Goal: Information Seeking & Learning: Learn about a topic

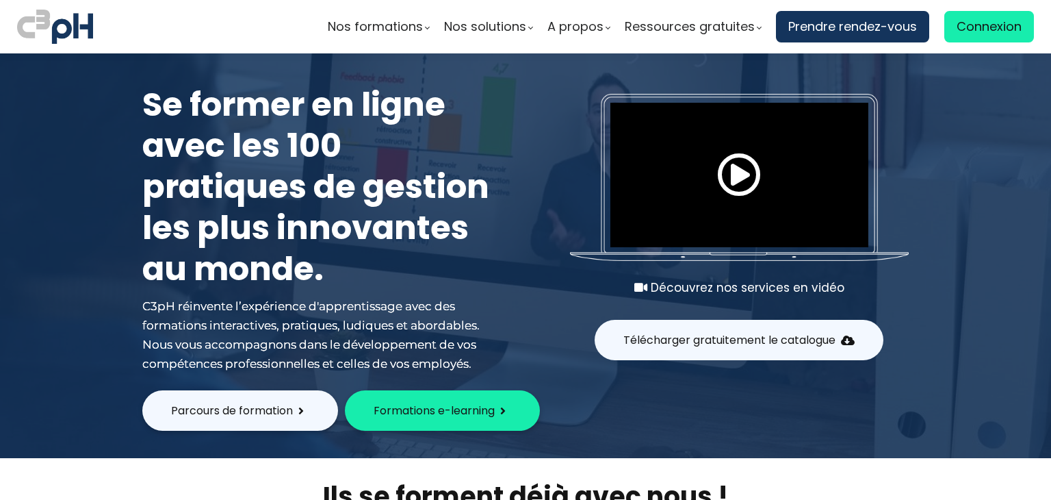
type input "[EMAIL_ADDRESS][DOMAIN_NAME]"
drag, startPoint x: 936, startPoint y: 39, endPoint x: 971, endPoint y: 31, distance: 35.0
click at [971, 31] on span "Connexion" at bounding box center [989, 26] width 65 height 21
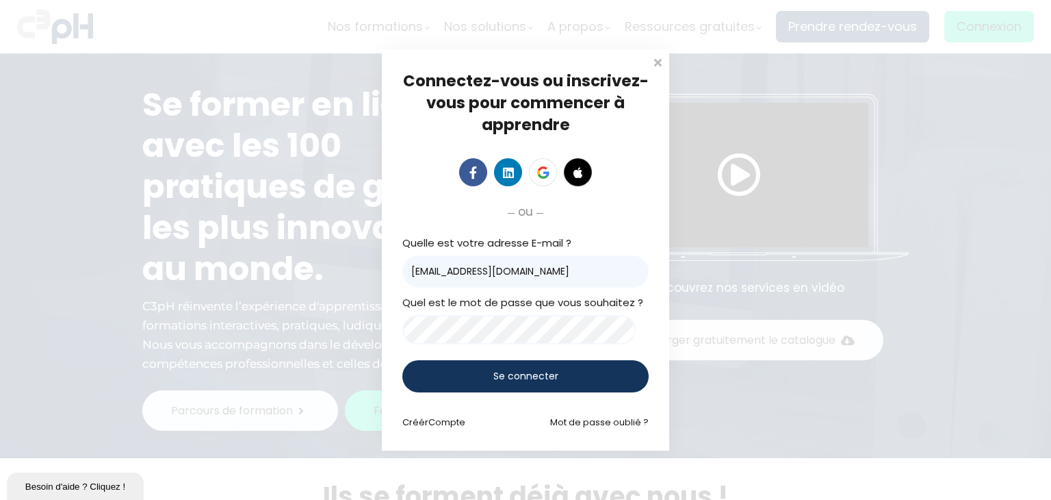
click at [536, 374] on span "Se connecter" at bounding box center [525, 376] width 65 height 14
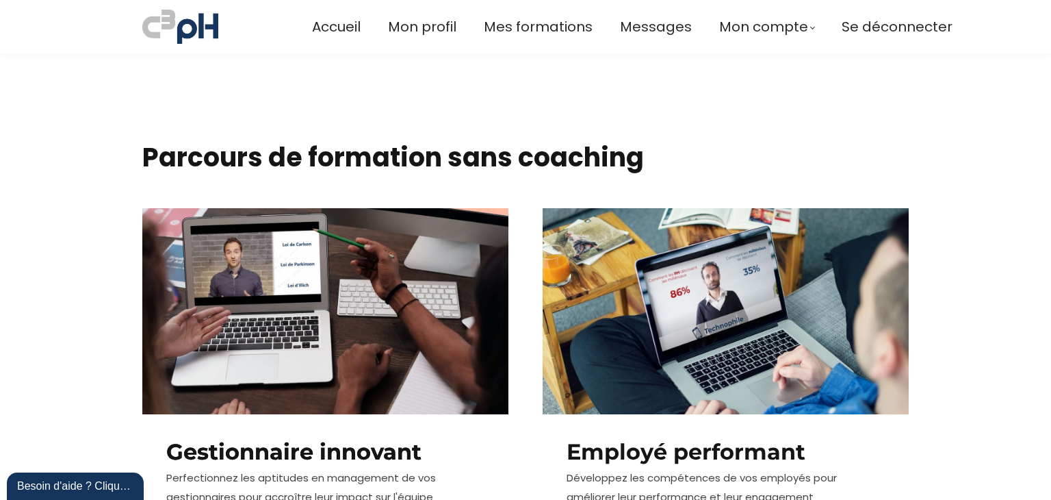
scroll to position [437, 0]
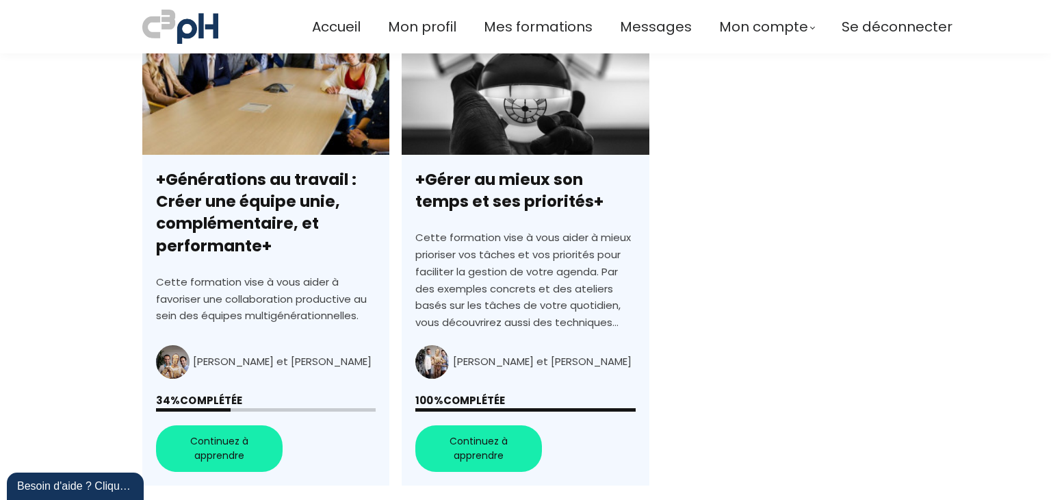
click at [214, 447] on link "+Générations au travail : Créer une équipe unie, complémentaire, et performante+" at bounding box center [265, 251] width 247 height 470
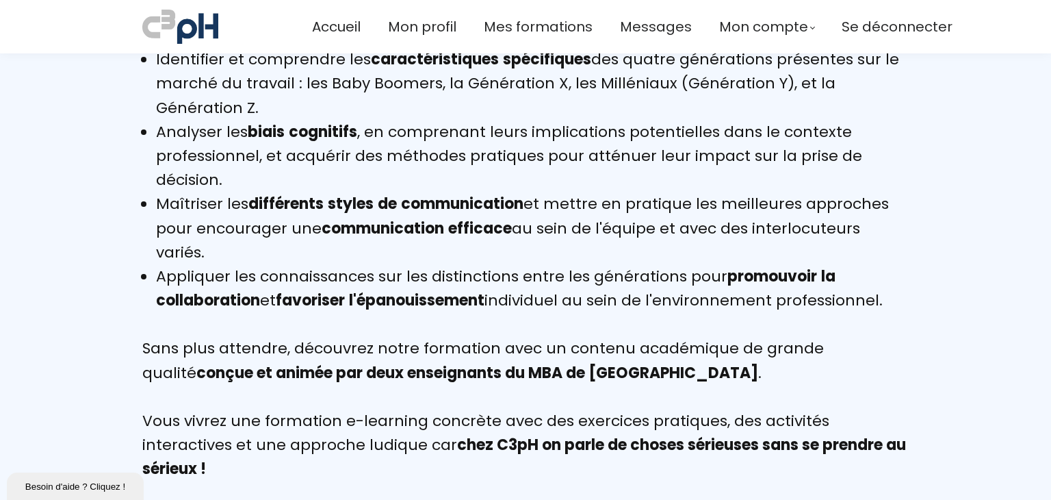
scroll to position [2621, 0]
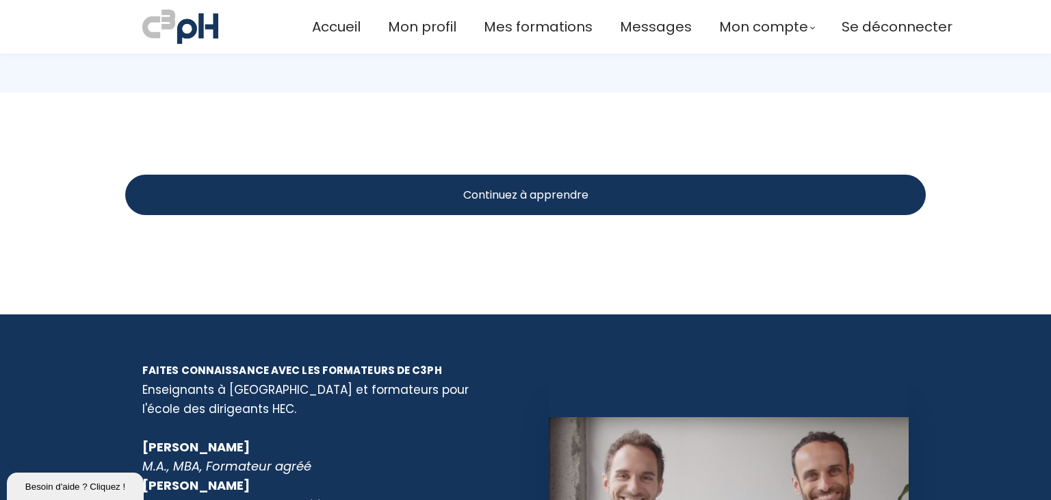
click at [524, 186] on span "Continuez à apprendre" at bounding box center [525, 194] width 125 height 17
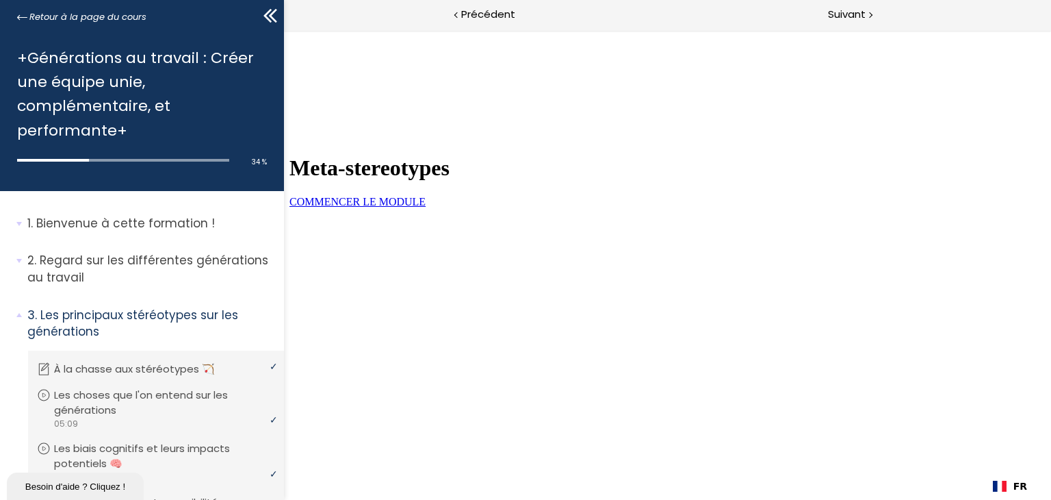
click at [425, 207] on link "COMMENCER LE MODULE" at bounding box center [357, 202] width 136 height 12
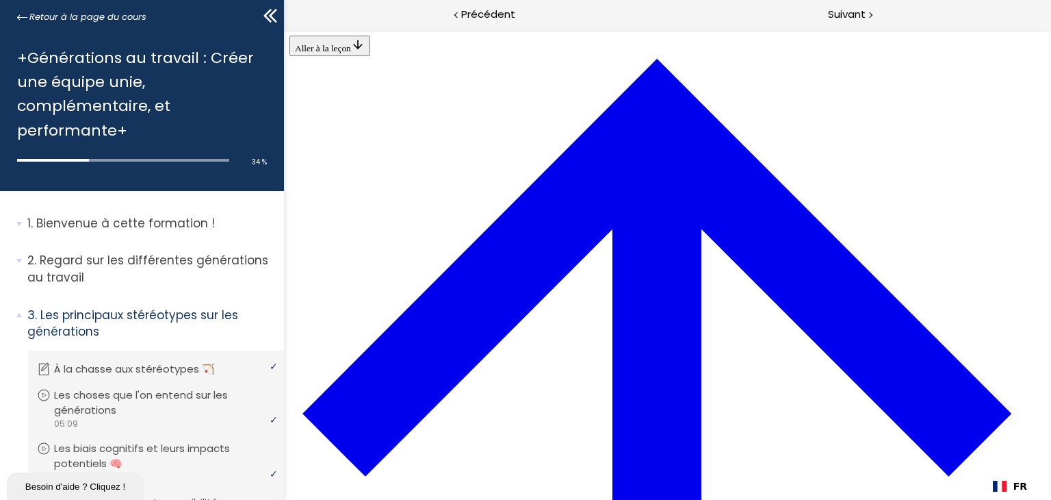
scroll to position [2238, 0]
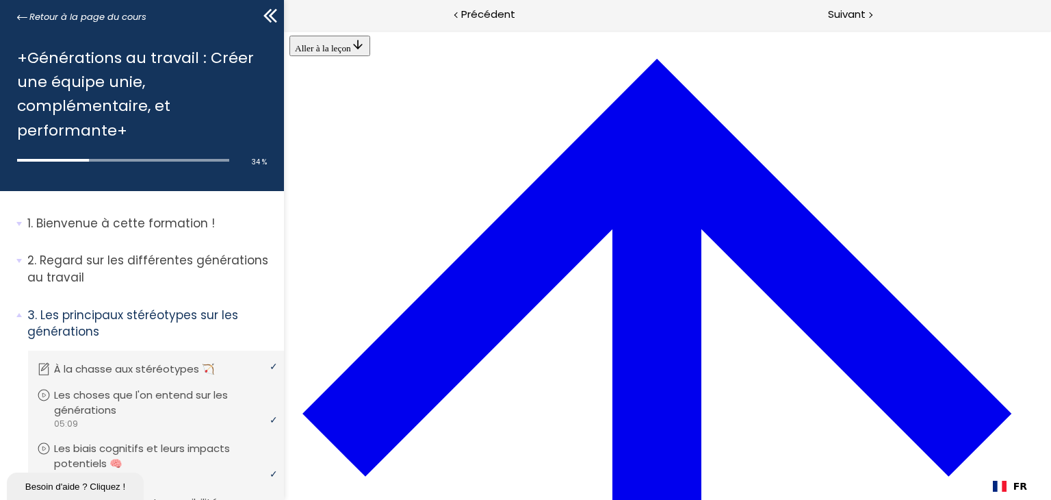
scroll to position [2664, 0]
click at [847, 14] on span "Suivant" at bounding box center [847, 14] width 38 height 17
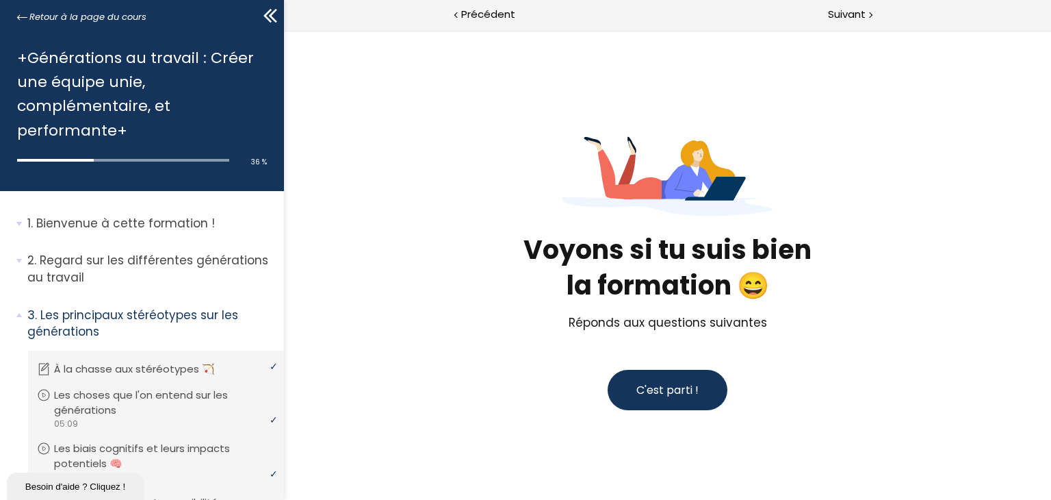
click at [647, 394] on span "C'est parti !" at bounding box center [667, 390] width 62 height 16
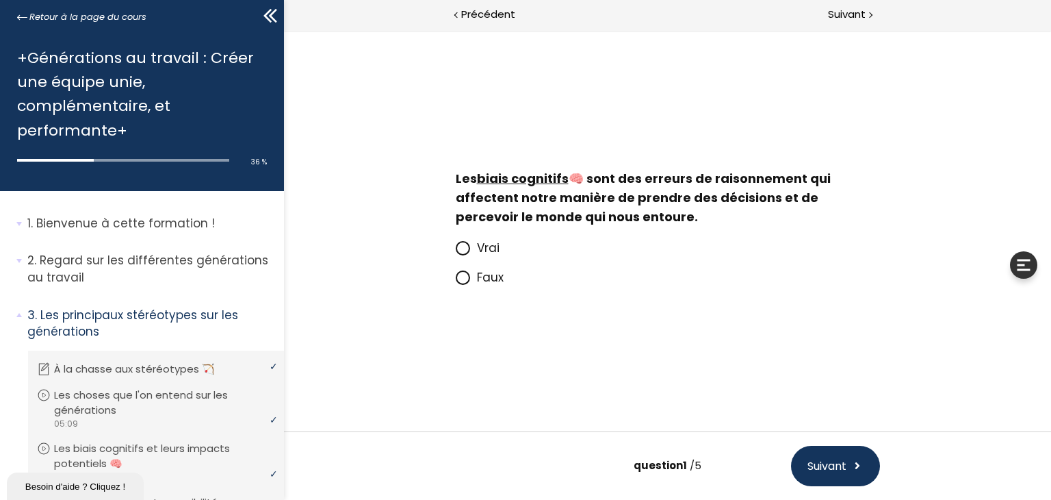
click at [463, 251] on icon at bounding box center [462, 248] width 8 height 8
click at [455, 252] on input "Vrai" at bounding box center [455, 252] width 0 height 0
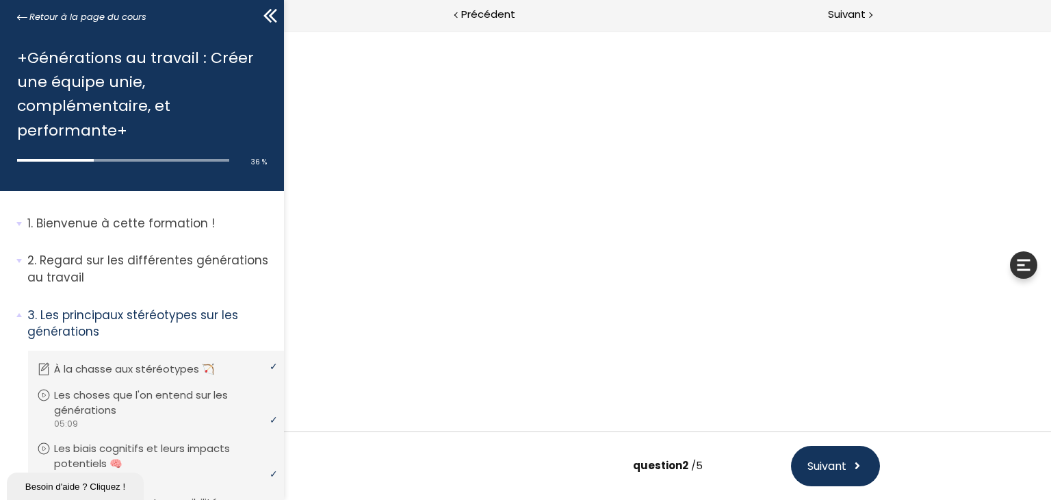
scroll to position [85, 0]
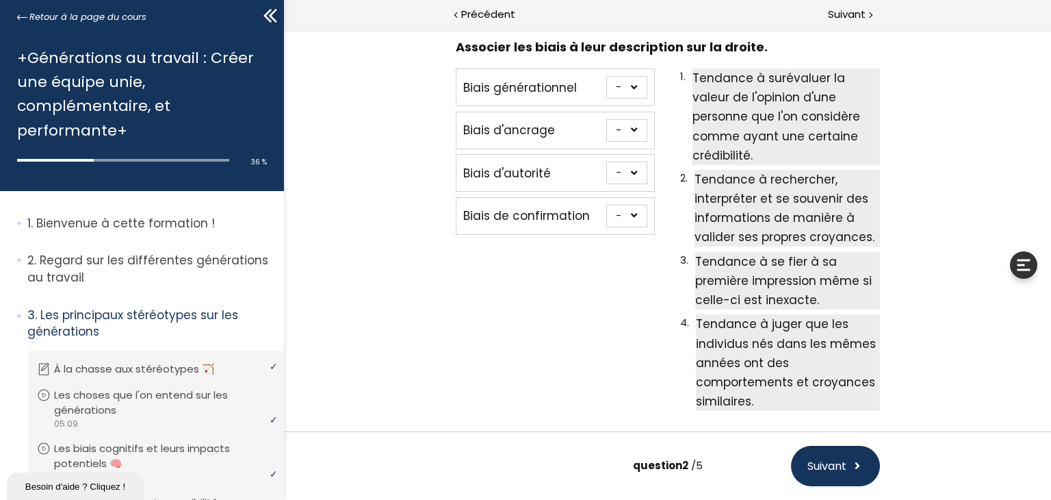
click at [631, 133] on select "- 1 2 3 4" at bounding box center [626, 130] width 41 height 23
select select "667aa74778345"
click at [606, 119] on select "- 1 2 3 4" at bounding box center [626, 130] width 41 height 23
click at [630, 86] on select "- 1 2 3 4" at bounding box center [626, 87] width 41 height 23
select select "667aa747783c5"
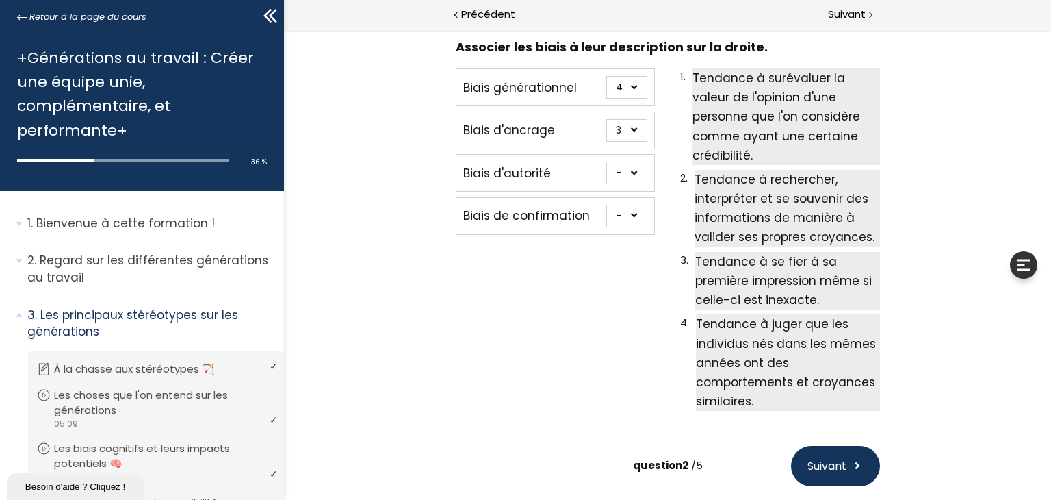
click at [606, 76] on select "- 1 2 3 4" at bounding box center [626, 87] width 41 height 23
click at [632, 170] on select "- 1 2 3 4" at bounding box center [626, 173] width 41 height 23
click at [606, 162] on select "- 1 2 3 4" at bounding box center [626, 173] width 41 height 23
click at [630, 171] on select "- 1 2 3 4" at bounding box center [626, 173] width 41 height 23
select select "667aa74778402"
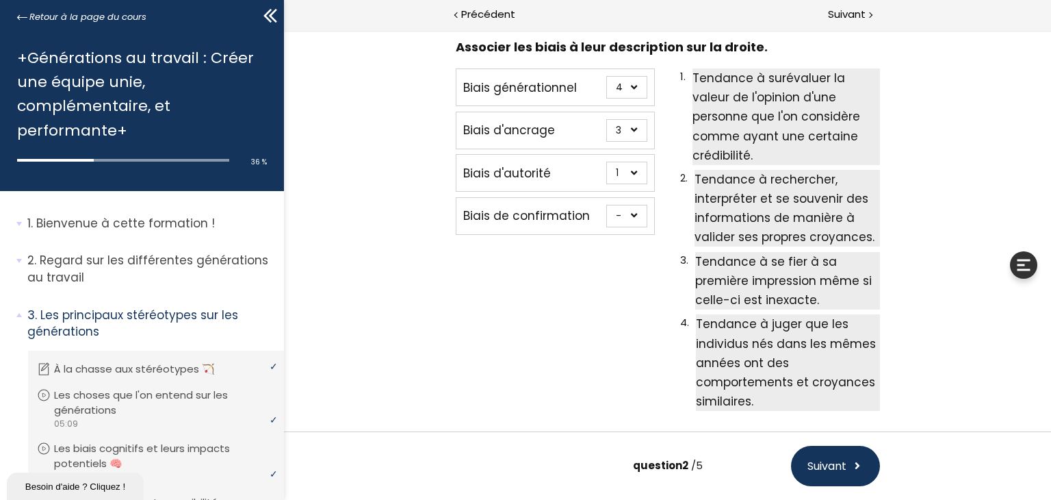
click at [606, 162] on select "- 1 2 3 4" at bounding box center [626, 173] width 41 height 23
click at [631, 217] on select "- 1 2 3 4" at bounding box center [626, 216] width 41 height 23
select select "667aa74778384"
click at [606, 205] on select "- 1 2 3 4" at bounding box center [626, 216] width 41 height 23
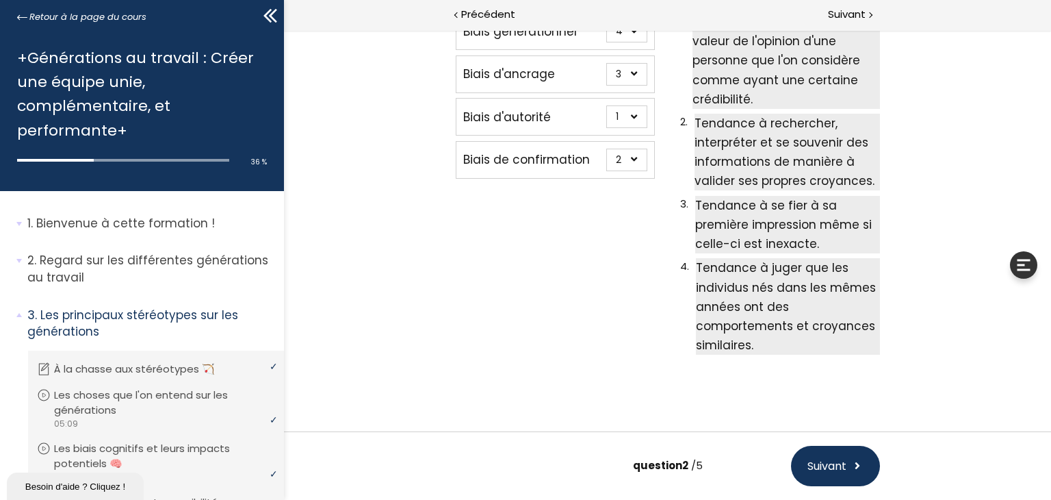
click at [830, 463] on span "Suivant" at bounding box center [826, 465] width 39 height 17
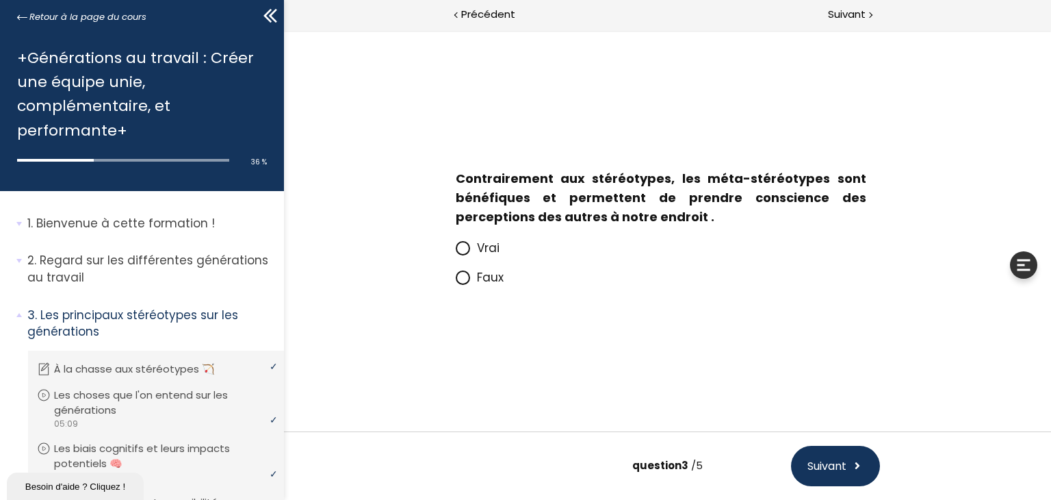
scroll to position [0, 0]
click at [463, 281] on icon at bounding box center [463, 278] width 12 height 12
click at [455, 281] on input "Faux" at bounding box center [455, 281] width 0 height 0
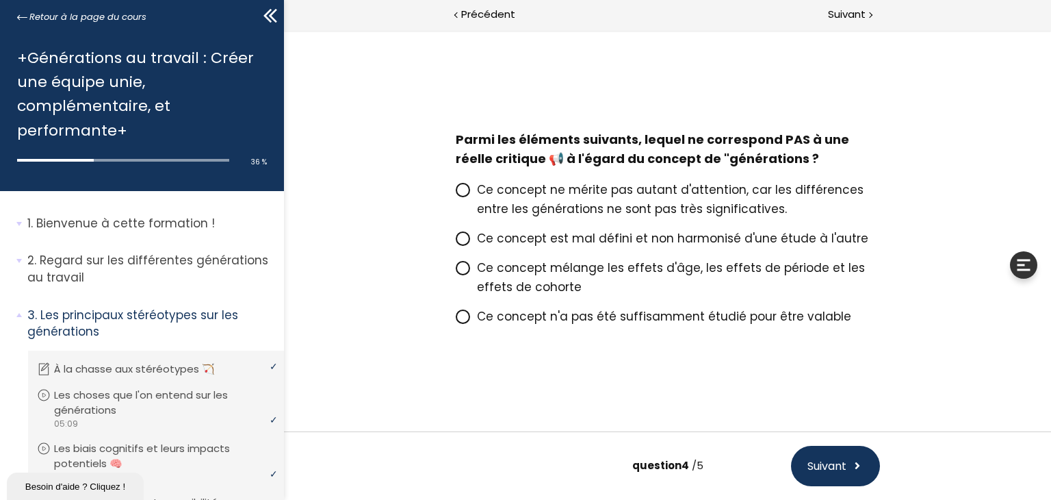
click at [461, 269] on icon at bounding box center [462, 268] width 8 height 8
click at [455, 272] on input "Ce concept mélange les effets d'âge, les effets de période et les effets de coh…" at bounding box center [455, 272] width 0 height 0
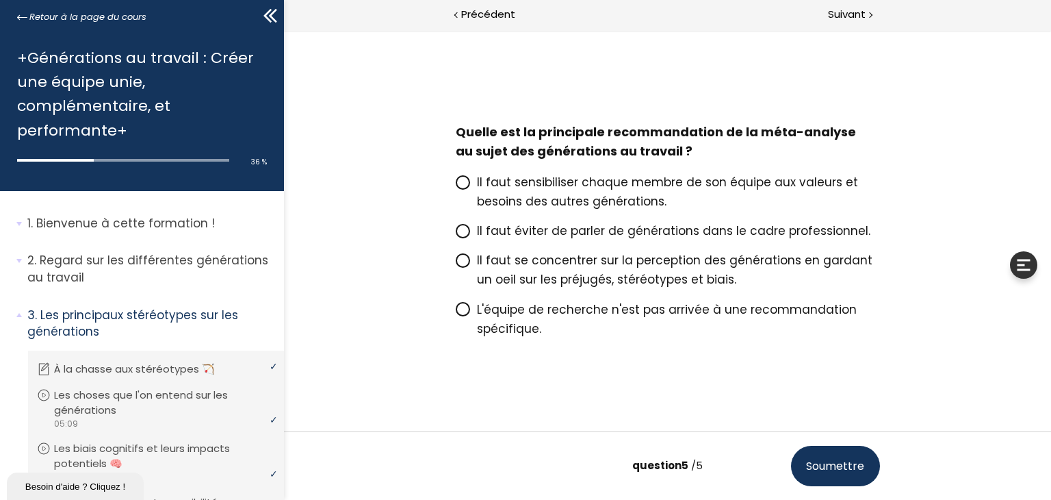
scroll to position [3, 0]
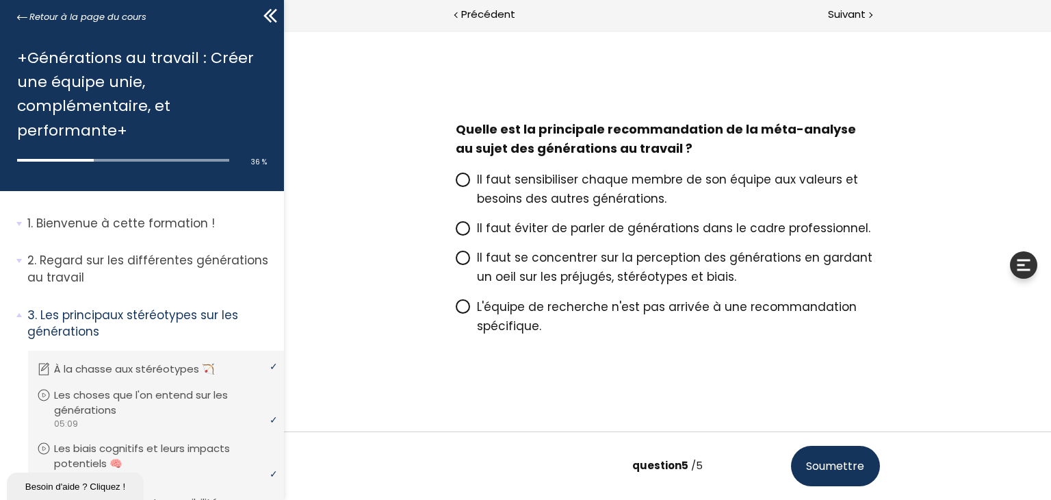
click at [458, 231] on icon at bounding box center [462, 228] width 8 height 8
click at [455, 232] on input "Il faut éviter de parler de générations dans le cadre professionnel." at bounding box center [455, 232] width 0 height 0
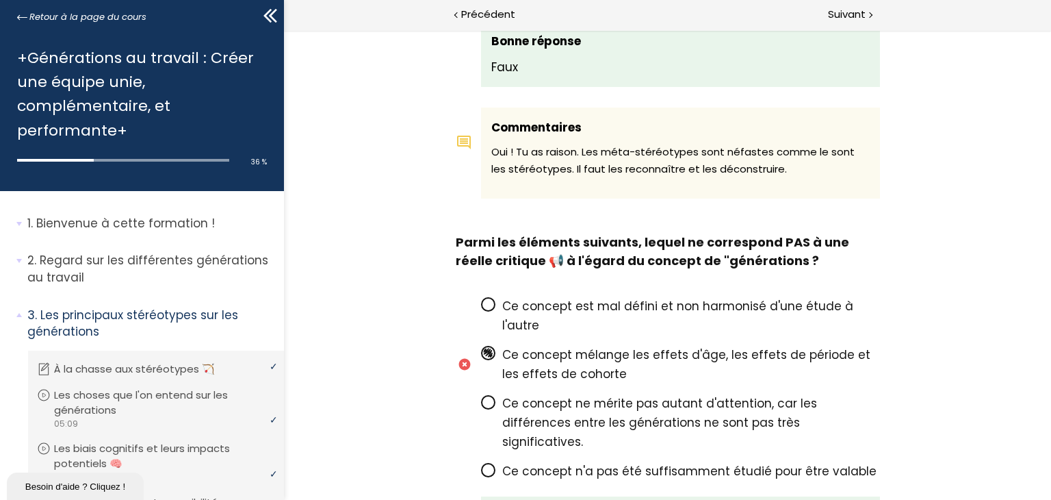
scroll to position [1710, 0]
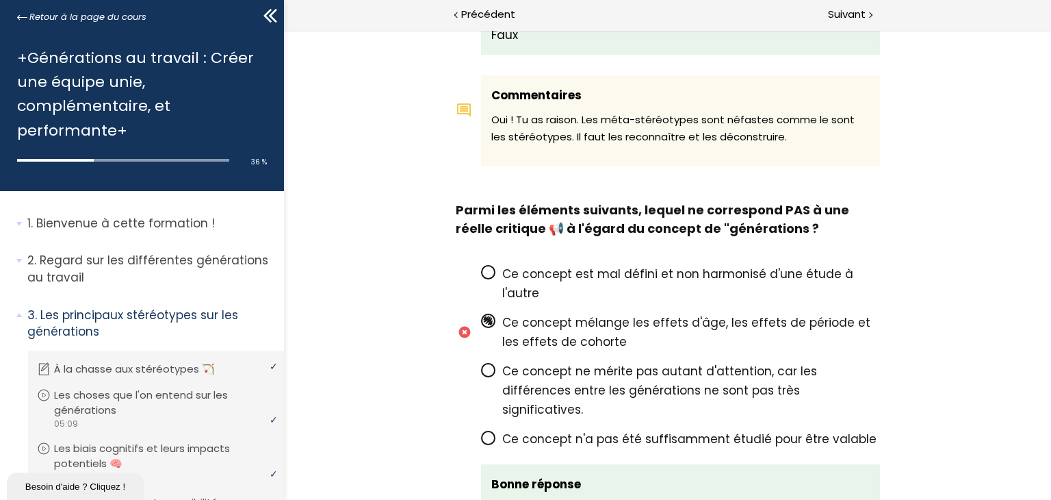
click at [483, 433] on icon at bounding box center [487, 437] width 8 height 8
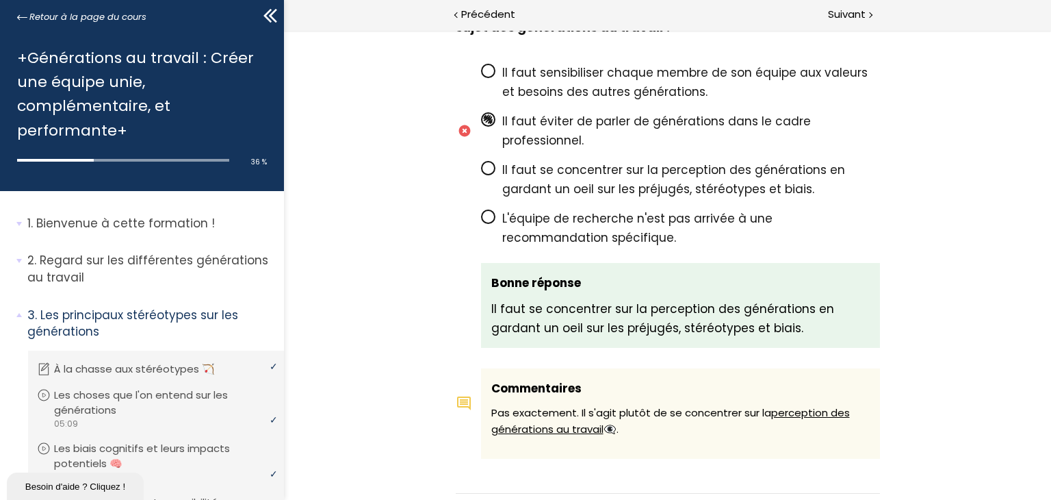
scroll to position [2493, 0]
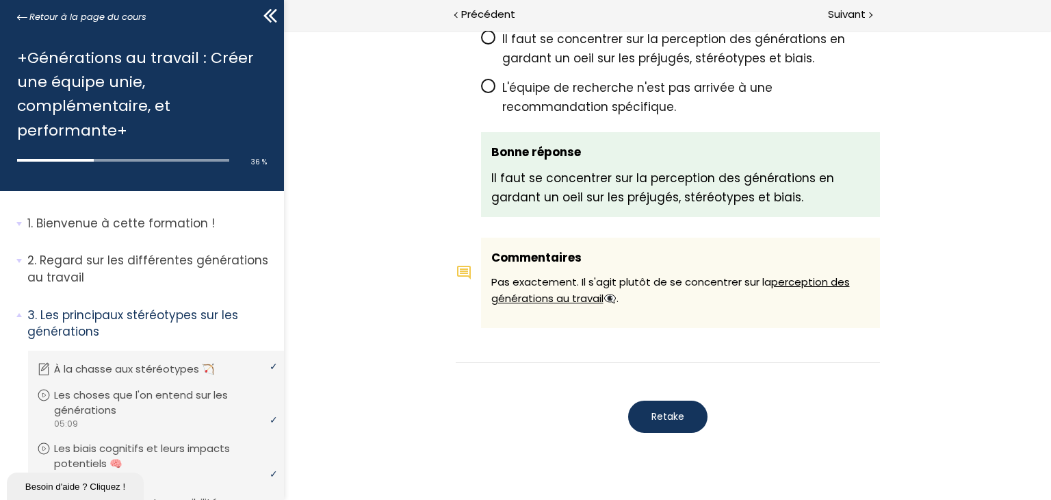
click at [665, 409] on span "Retake" at bounding box center [667, 416] width 33 height 14
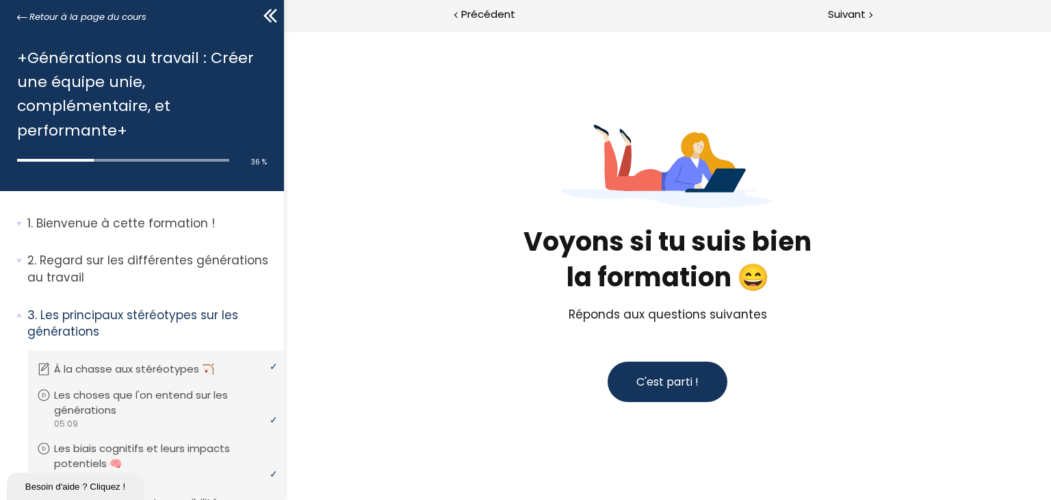
click at [663, 382] on span "C'est parti !" at bounding box center [667, 382] width 62 height 16
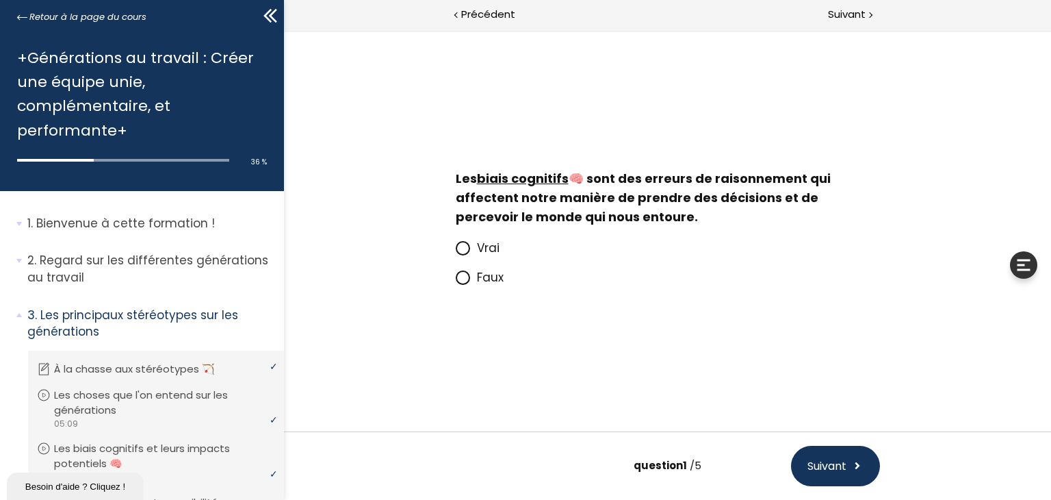
click at [461, 253] on icon at bounding box center [463, 248] width 12 height 12
click at [455, 252] on input "Vrai" at bounding box center [455, 252] width 0 height 0
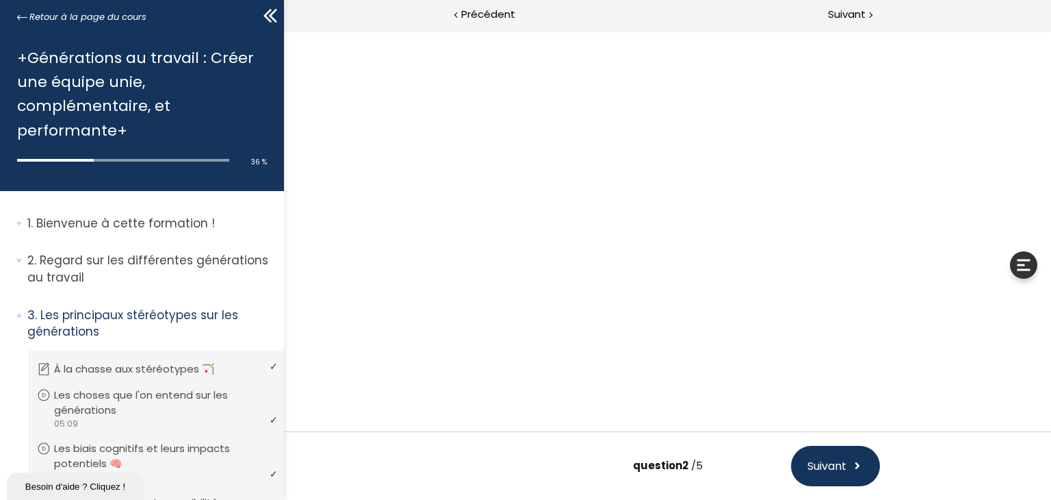
scroll to position [85, 0]
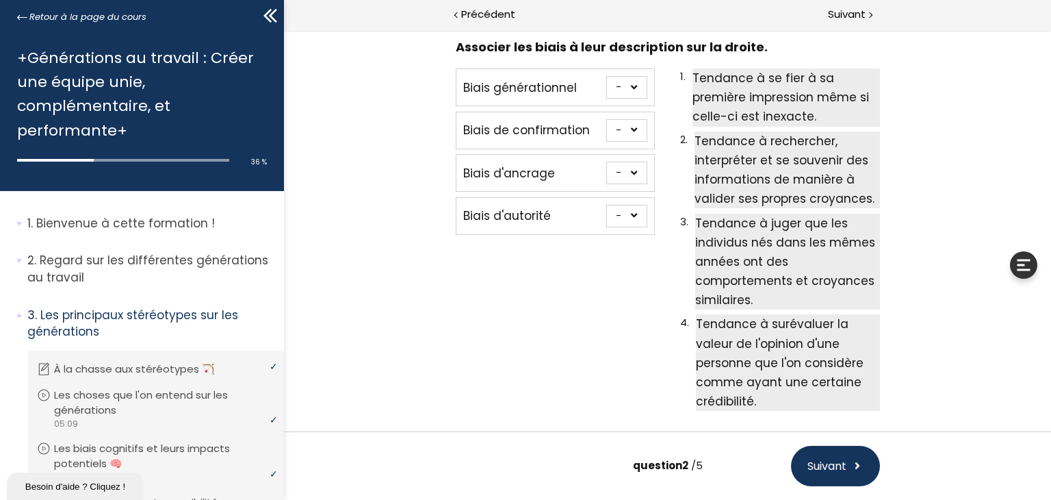
click at [629, 215] on select "- 1 2 3 4" at bounding box center [626, 216] width 41 height 23
select select "667aa74778402"
click at [606, 205] on select "- 1 2 3 4" at bounding box center [626, 216] width 41 height 23
click at [632, 168] on select "- 1 2 3 4" at bounding box center [626, 173] width 41 height 23
select select "667aa74778345"
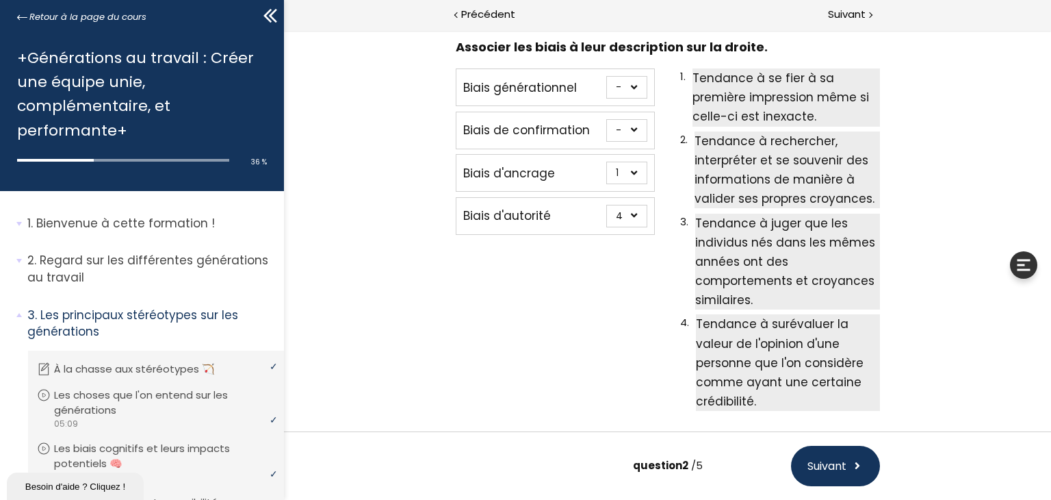
click at [606, 162] on select "- 1 2 3 4" at bounding box center [626, 173] width 41 height 23
click at [634, 86] on select "- 1 2 3 4" at bounding box center [626, 87] width 41 height 23
select select "667aa747783c5"
click at [606, 76] on select "- 1 2 3 4" at bounding box center [626, 87] width 41 height 23
click at [633, 129] on select "- 1 2 3 4" at bounding box center [626, 130] width 41 height 23
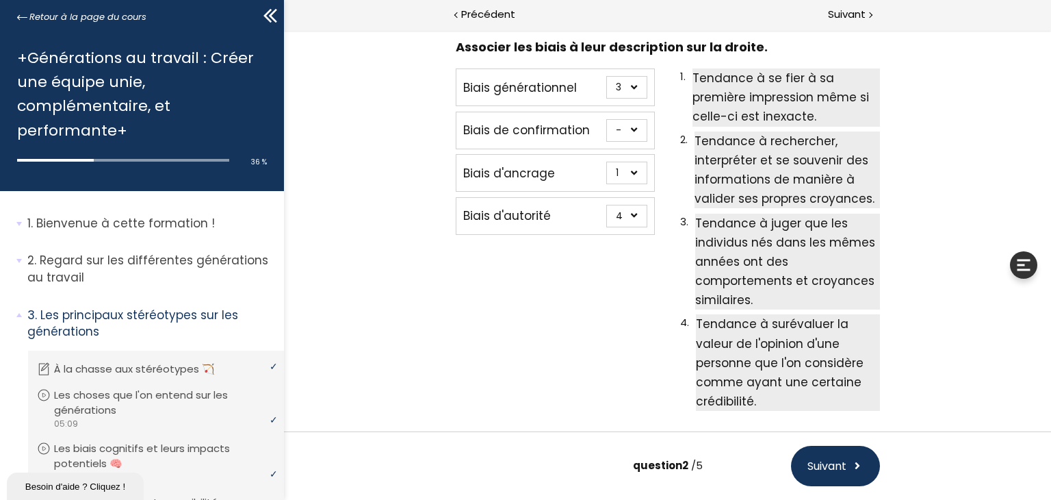
select select "667aa74778384"
click at [606, 119] on select "- 1 2 3 4" at bounding box center [626, 130] width 41 height 23
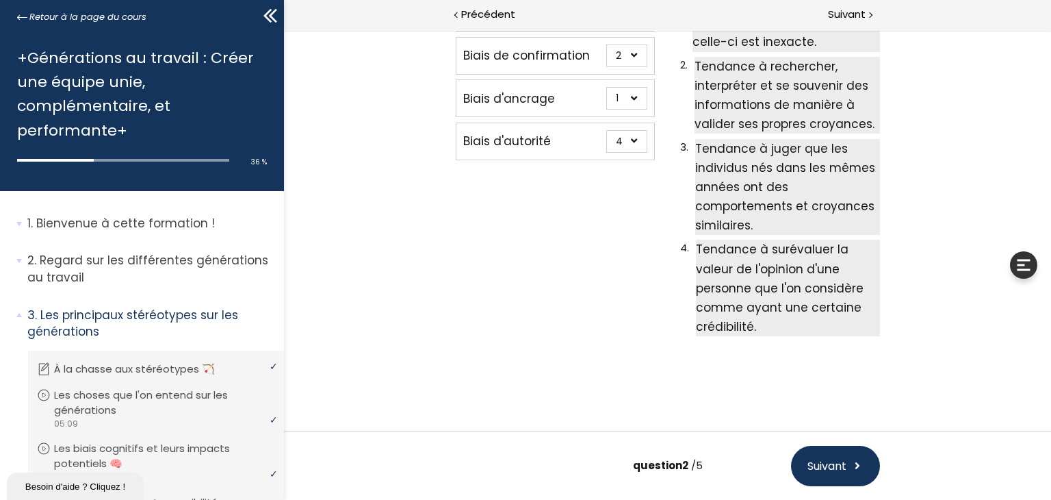
scroll to position [160, 0]
click at [819, 470] on span "Suivant" at bounding box center [826, 465] width 39 height 17
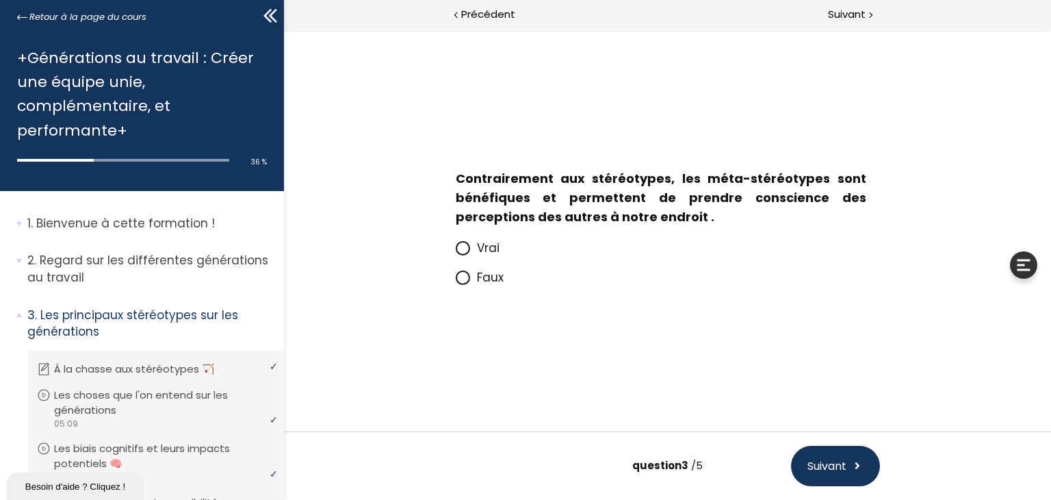
scroll to position [0, 0]
click at [463, 281] on icon at bounding box center [462, 277] width 8 height 8
click at [455, 281] on input "Faux" at bounding box center [455, 281] width 0 height 0
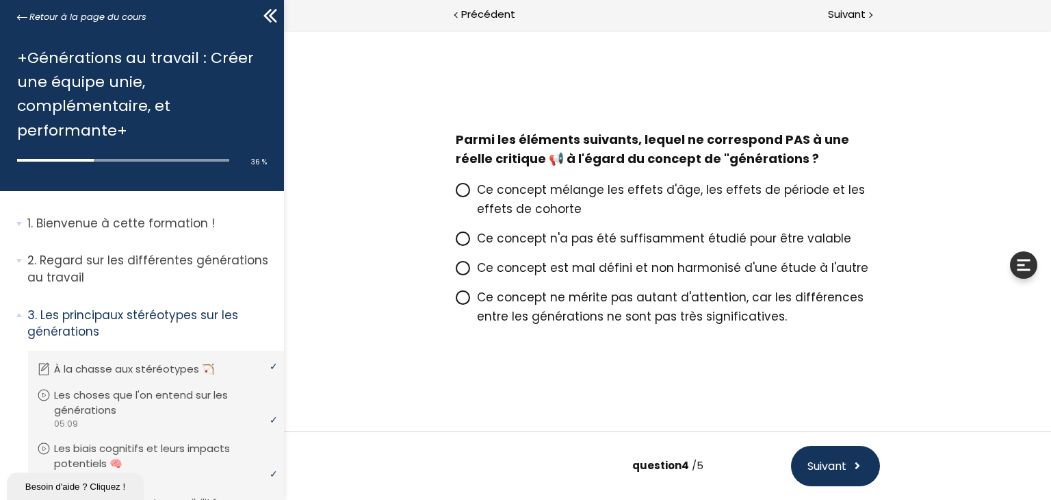
click at [460, 240] on icon at bounding box center [462, 238] width 8 height 8
click at [455, 242] on input "Ce concept n'a pas été suffisamment étudié pour être valable" at bounding box center [455, 242] width 0 height 0
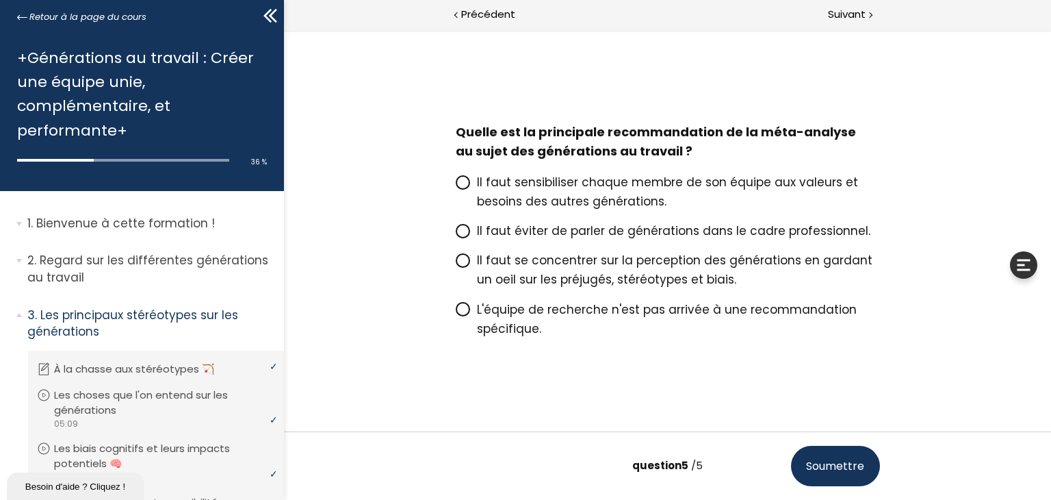
scroll to position [3, 0]
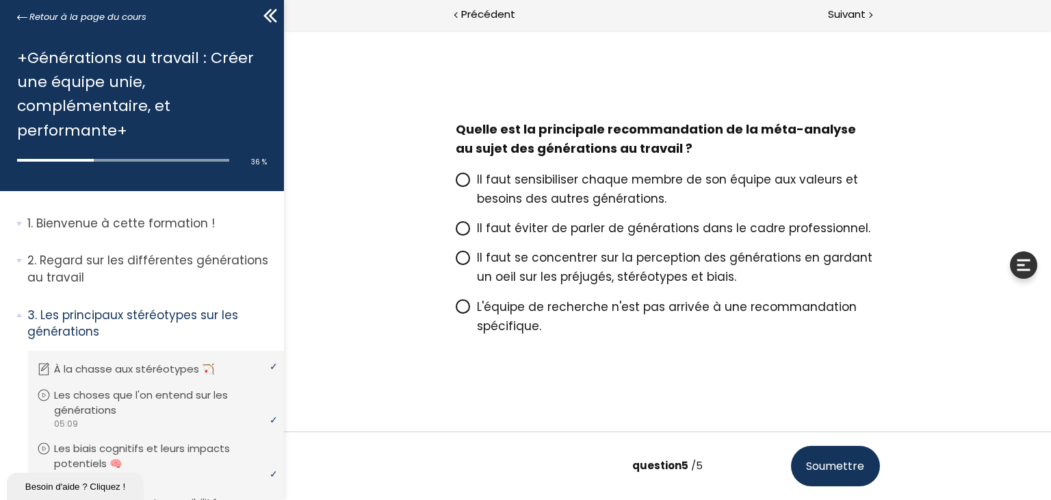
click at [461, 307] on icon at bounding box center [462, 306] width 8 height 8
click at [455, 311] on input "L'équipe de recherche n'est pas arrivée à une recommandation spécifique." at bounding box center [455, 311] width 0 height 0
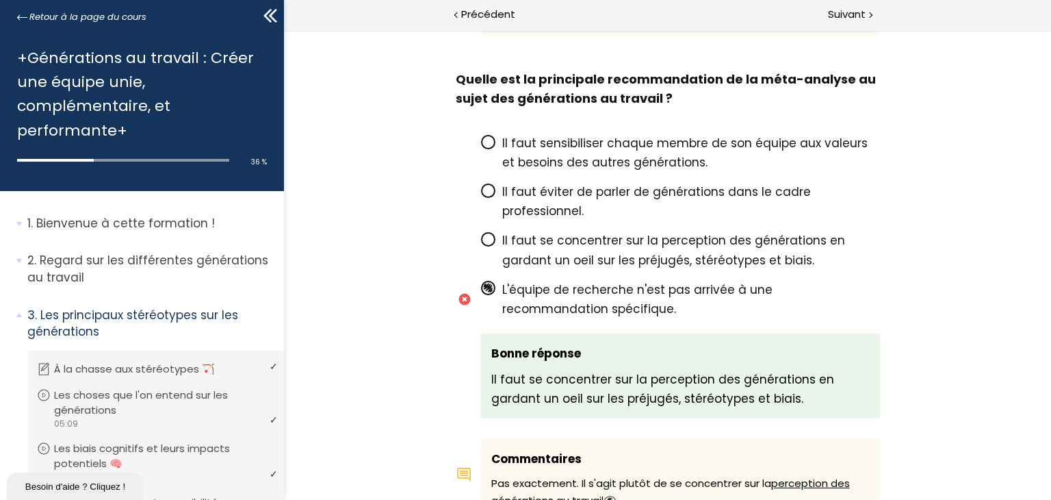
scroll to position [2476, 0]
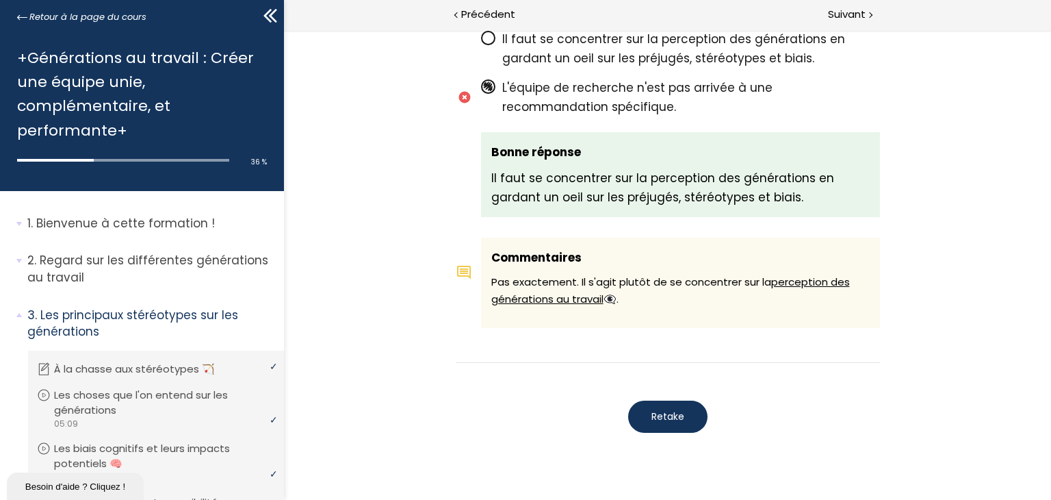
click at [666, 409] on span "Retake" at bounding box center [667, 416] width 33 height 14
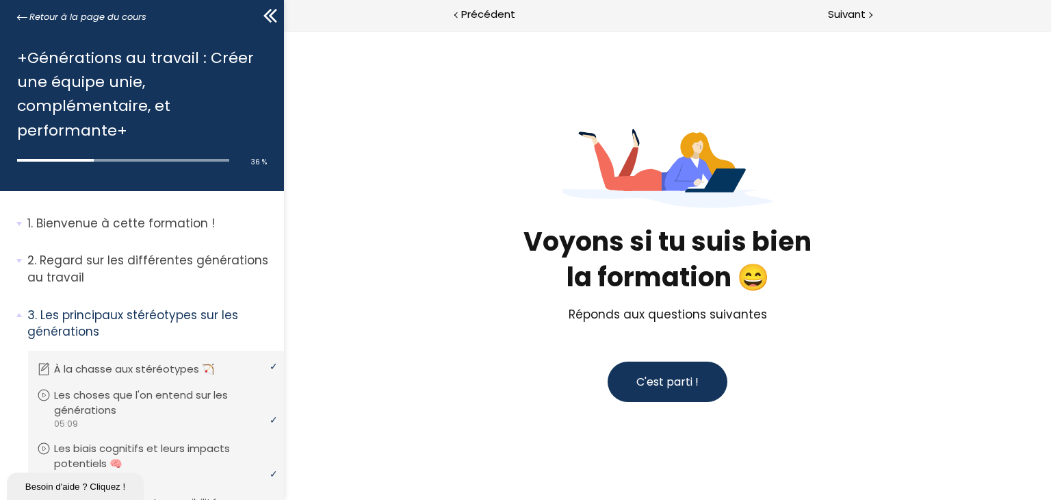
click at [658, 381] on span "C'est parti !" at bounding box center [667, 382] width 62 height 16
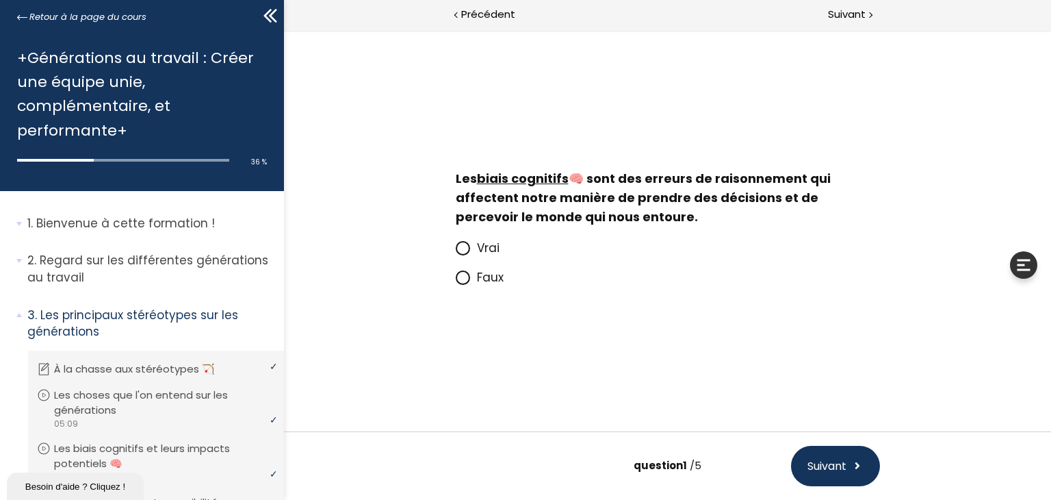
click at [460, 249] on icon at bounding box center [463, 248] width 12 height 12
click at [455, 252] on input "Vrai" at bounding box center [455, 252] width 0 height 0
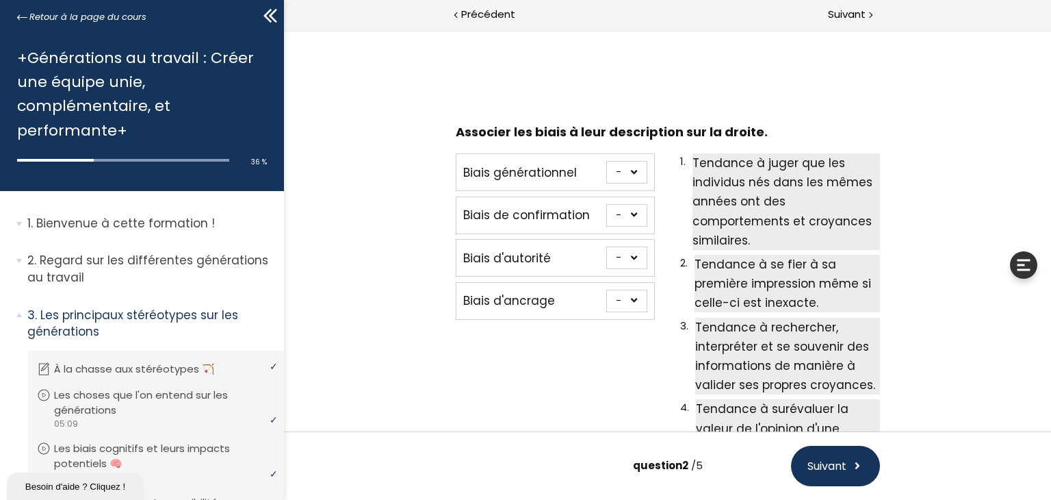
scroll to position [85, 0]
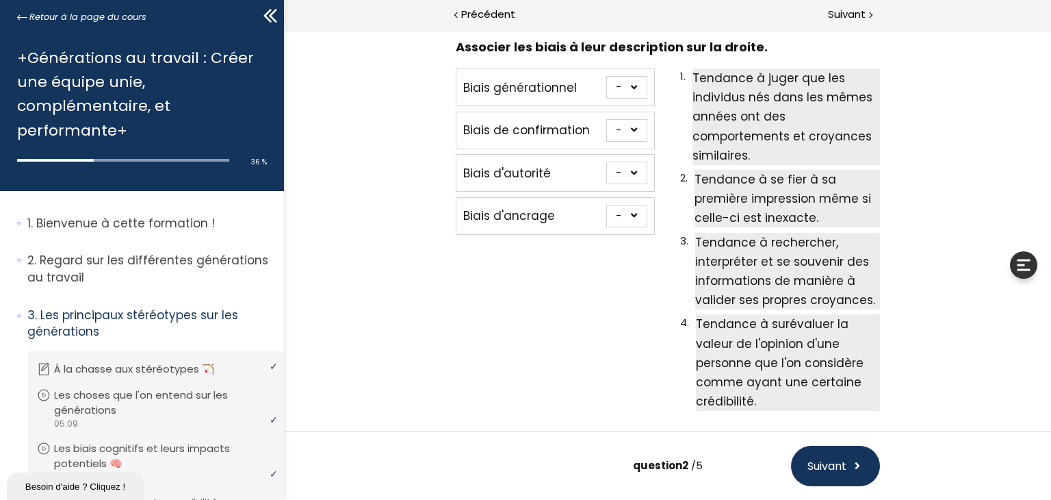
click at [632, 214] on select "- 1 2 3 4" at bounding box center [626, 216] width 41 height 23
select select "667aa74778345"
click at [606, 205] on select "- 1 2 3 4" at bounding box center [626, 216] width 41 height 23
click at [630, 168] on select "- 1 2 3 4" at bounding box center [626, 173] width 41 height 23
click at [630, 83] on select "- 1 2 3 4" at bounding box center [626, 87] width 41 height 23
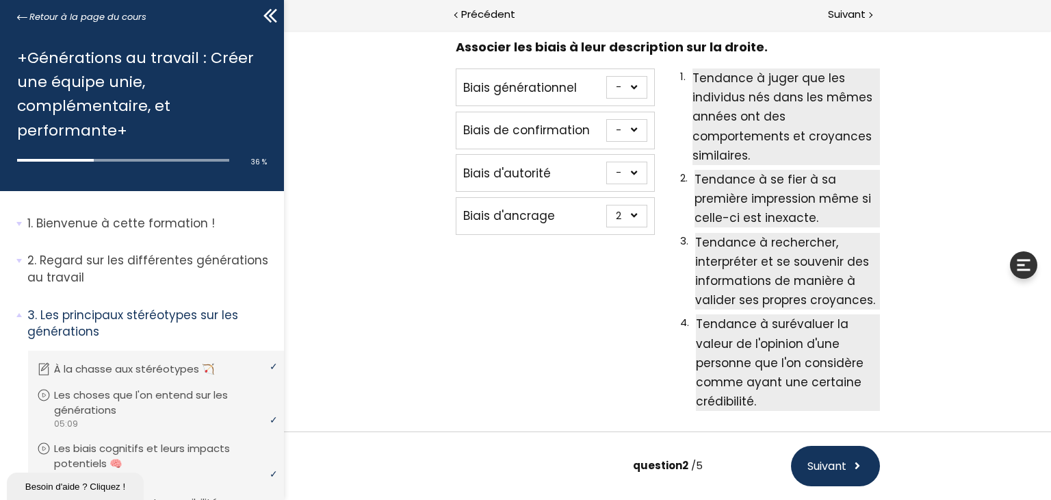
select select "667aa747783c5"
click at [606, 76] on select "- 1 2 3 4" at bounding box center [626, 87] width 41 height 23
click at [630, 129] on select "- 1 2 3 4" at bounding box center [626, 130] width 41 height 23
select select "667aa74778384"
click at [606, 119] on select "- 1 2 3 4" at bounding box center [626, 130] width 41 height 23
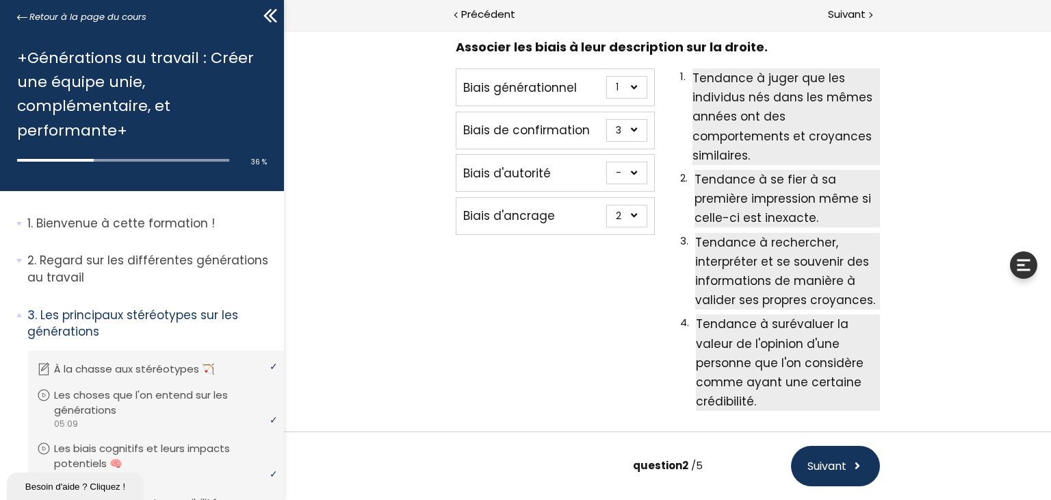
click at [633, 173] on select "- 1 2 3 4" at bounding box center [626, 173] width 41 height 23
select select "667aa74778402"
click at [606, 162] on select "- 1 2 3 4" at bounding box center [626, 173] width 41 height 23
click at [833, 465] on span "Suivant" at bounding box center [826, 465] width 39 height 17
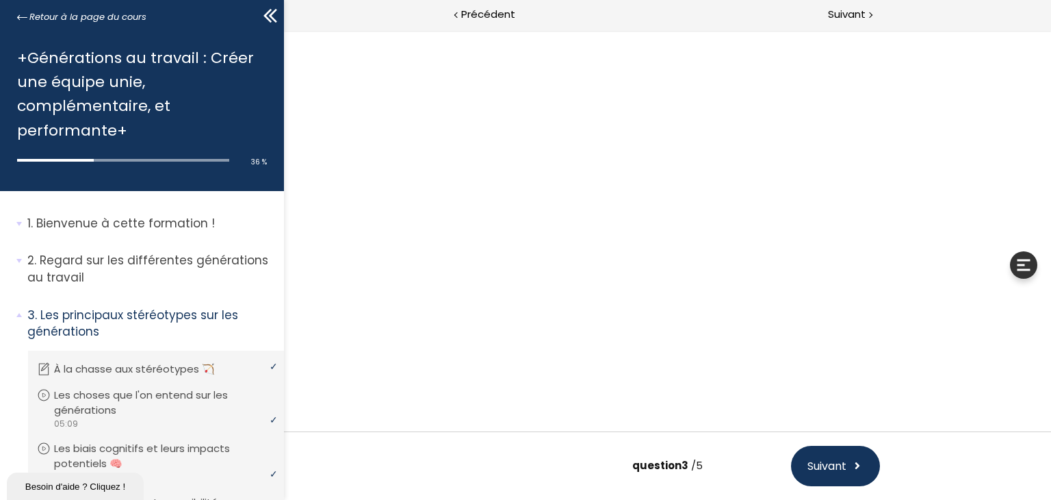
scroll to position [0, 0]
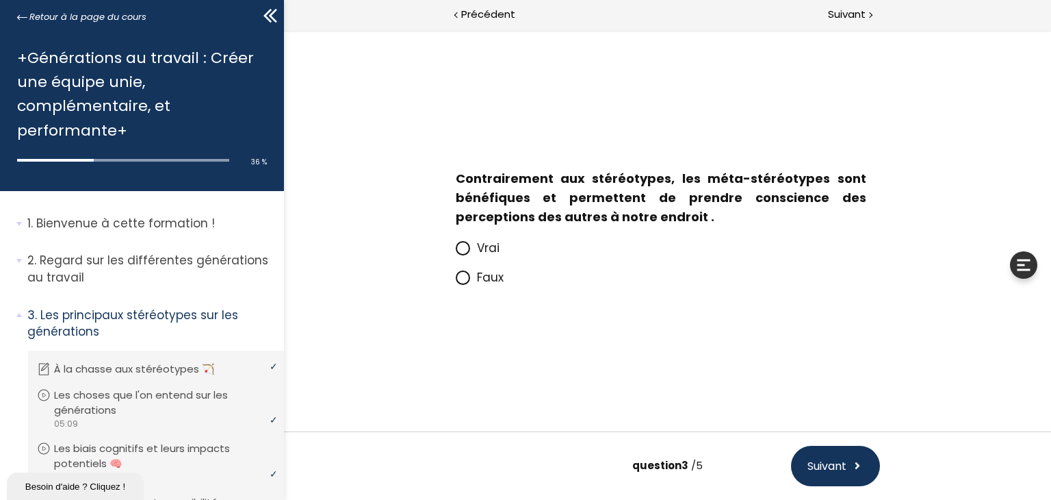
click at [461, 280] on icon at bounding box center [462, 277] width 8 height 8
click at [455, 281] on input "Faux" at bounding box center [455, 281] width 0 height 0
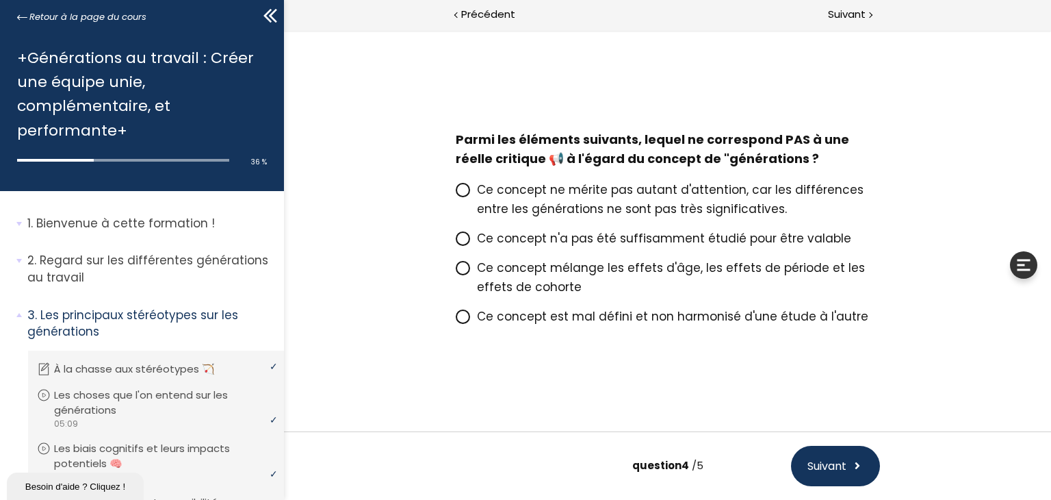
click at [465, 242] on icon at bounding box center [462, 238] width 8 height 8
click at [455, 242] on input "Ce concept n'a pas été suffisamment étudié pour être valable" at bounding box center [455, 242] width 0 height 0
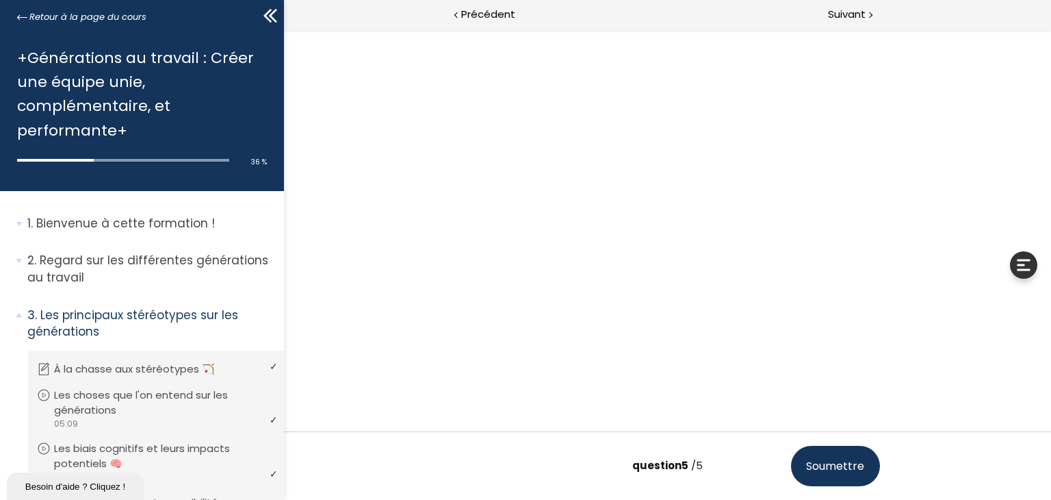
scroll to position [3, 0]
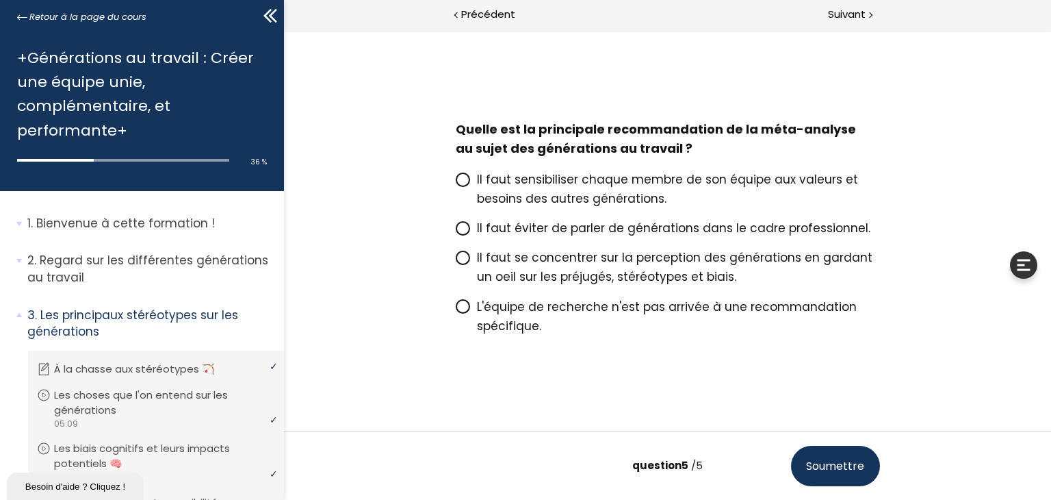
click at [459, 258] on icon at bounding box center [462, 257] width 8 height 8
click at [455, 261] on input "Il faut se concentrer sur la perception des générations en gardant un oeil sur …" at bounding box center [455, 261] width 0 height 0
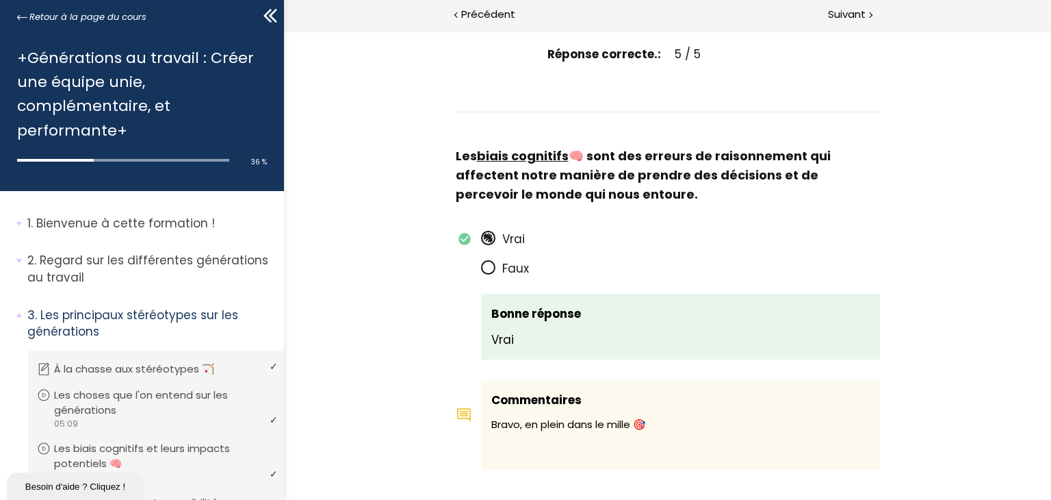
scroll to position [0, 0]
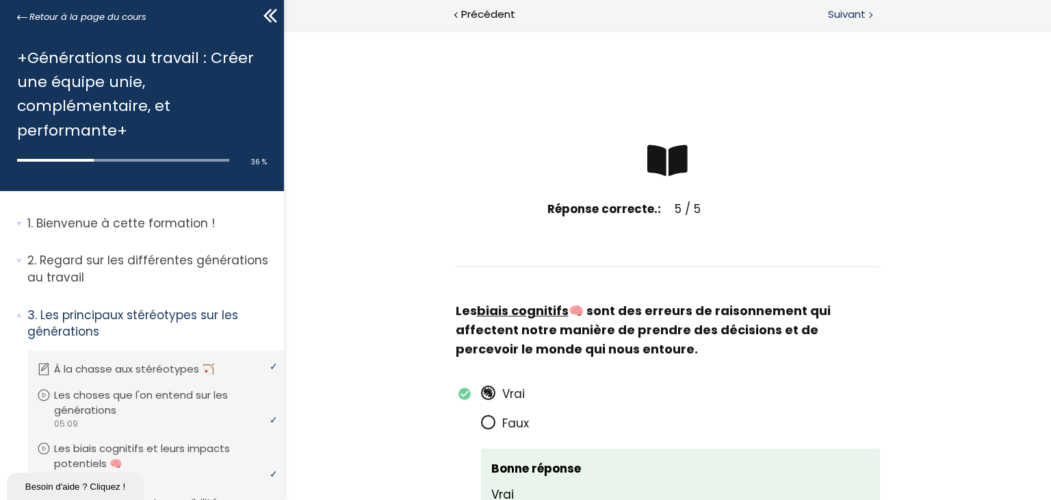
click at [846, 13] on span "Suivant" at bounding box center [847, 14] width 38 height 17
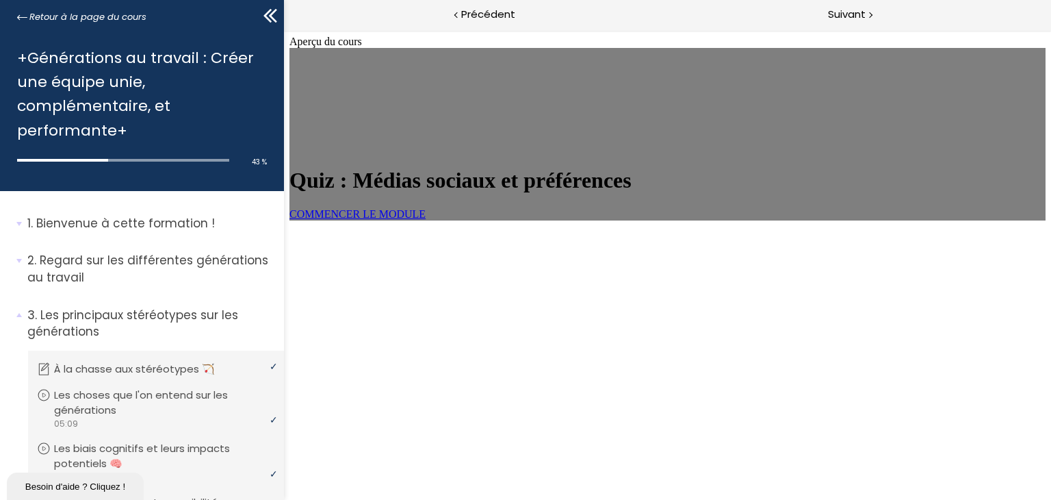
click at [425, 220] on link "COMMENCER LE MODULE" at bounding box center [357, 214] width 136 height 12
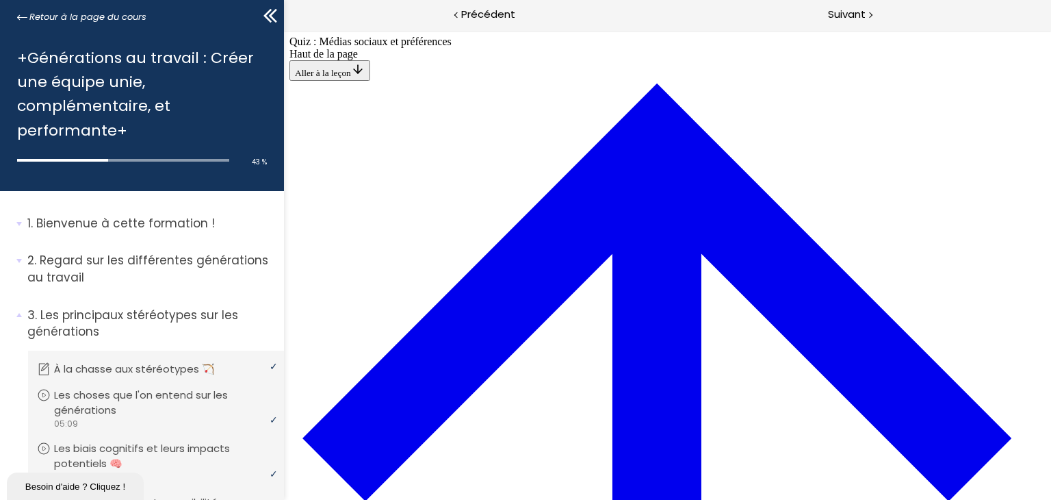
scroll to position [1348, 0]
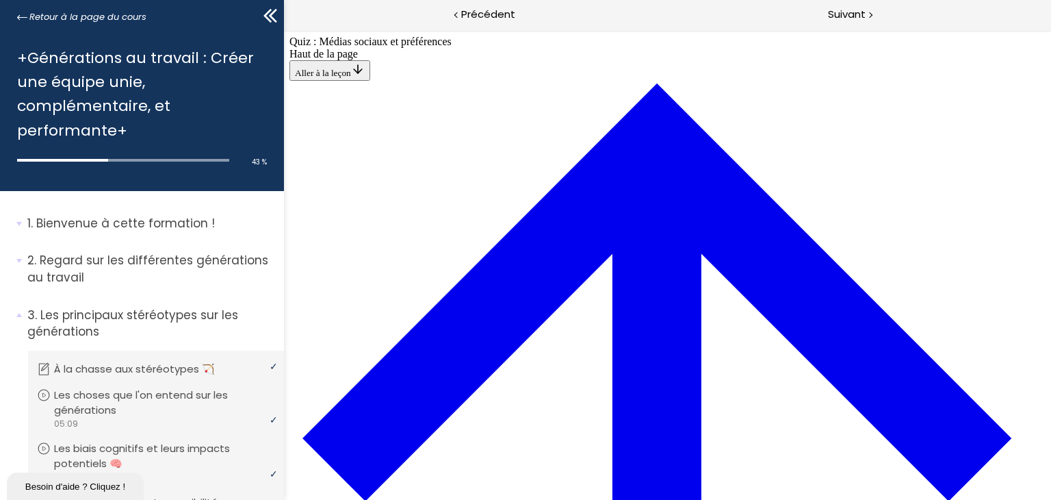
scroll to position [1546, 0]
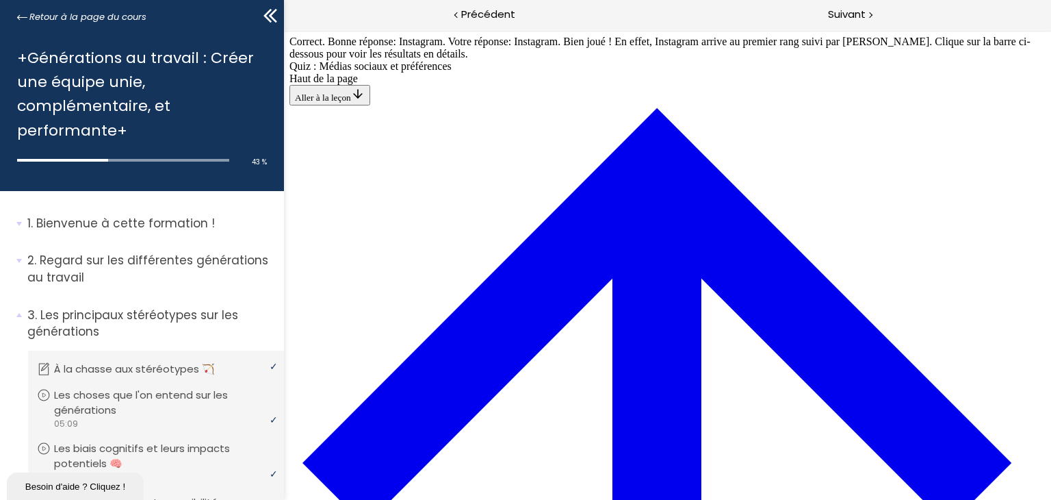
scroll to position [1721, 0]
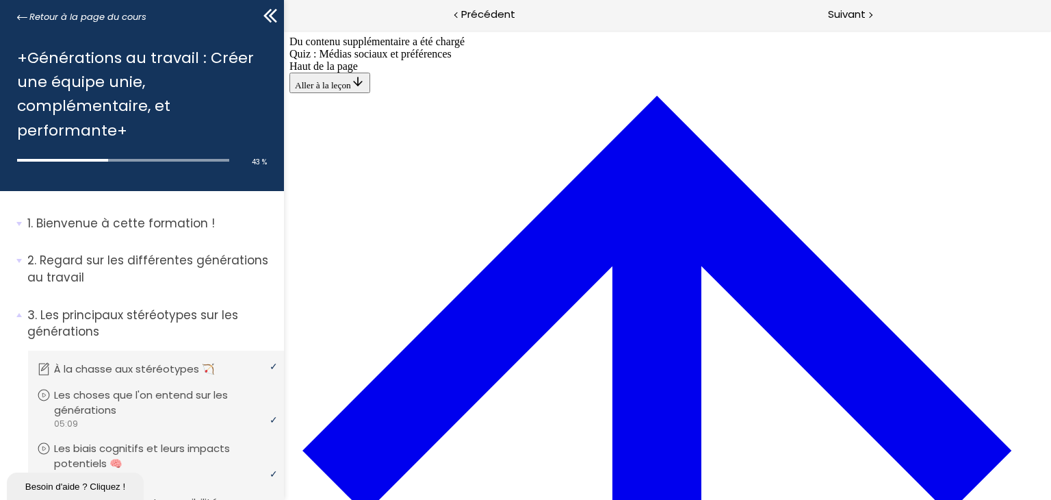
scroll to position [142, 0]
click at [848, 12] on span "Suivant" at bounding box center [847, 14] width 38 height 17
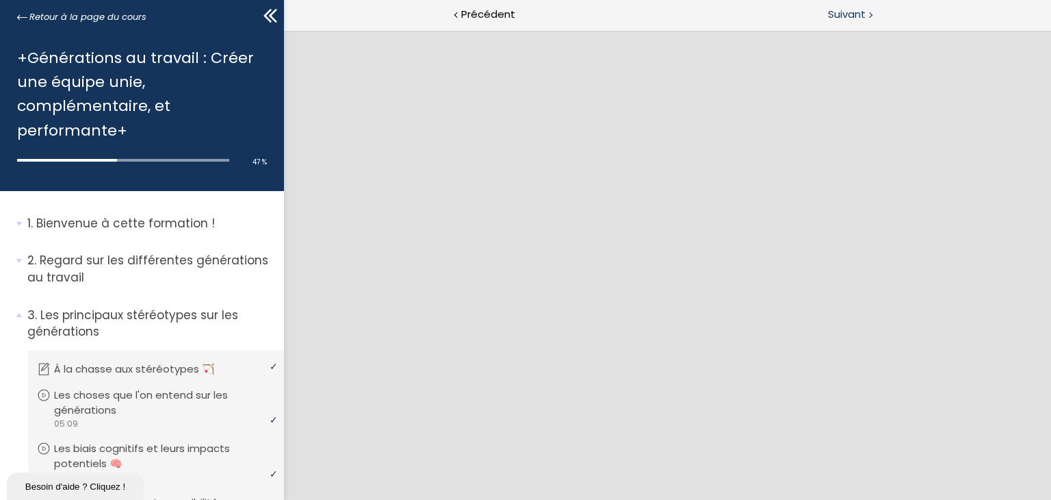
click at [848, 13] on span "Suivant" at bounding box center [847, 14] width 38 height 17
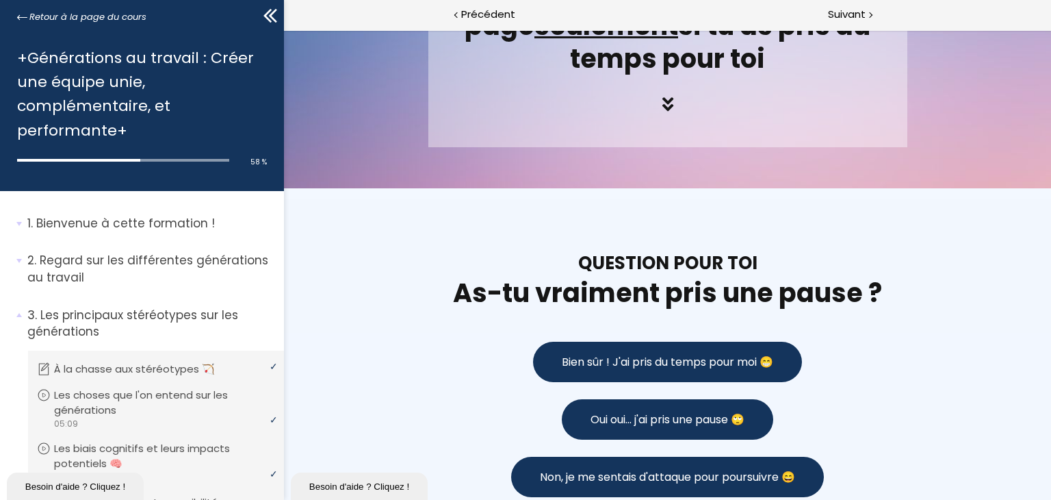
scroll to position [958, 0]
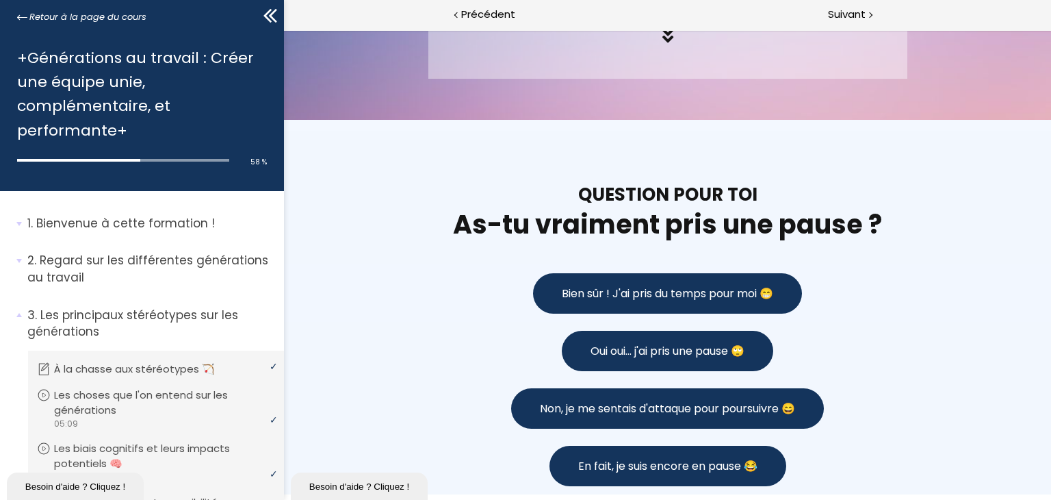
click at [1003, 263] on section "QUESTION POUR TOI As-tu vraiment pris une pause ?" at bounding box center [666, 192] width 767 height 144
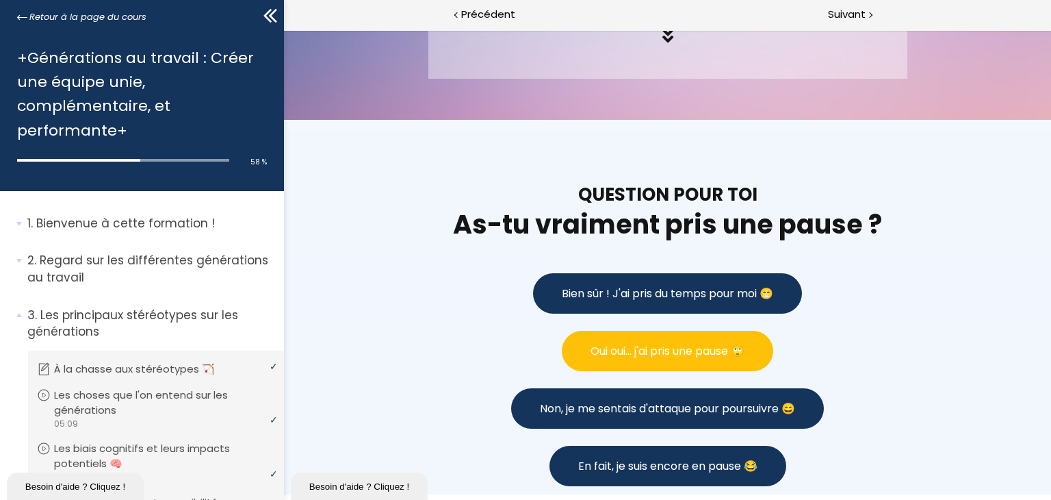
click at [610, 346] on span "Oui oui... j'ai pris une pause 🙄" at bounding box center [667, 350] width 154 height 17
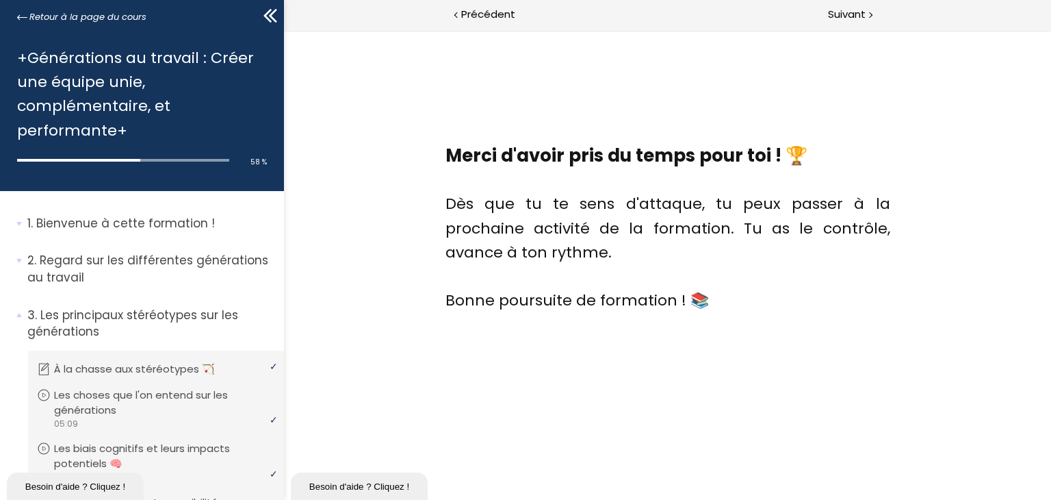
scroll to position [2034, 0]
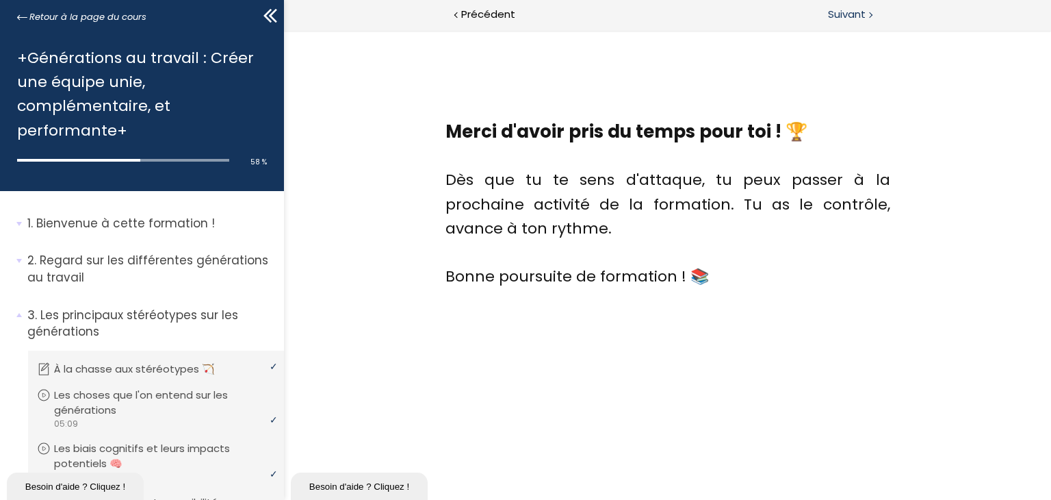
click at [849, 12] on span "Suivant" at bounding box center [847, 14] width 38 height 17
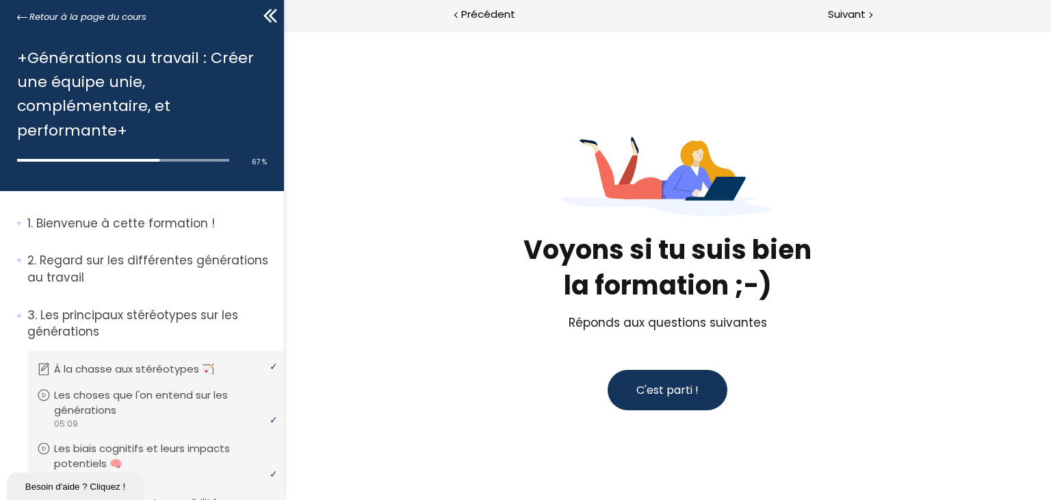
click at [657, 388] on span "C'est parti !" at bounding box center [667, 390] width 62 height 16
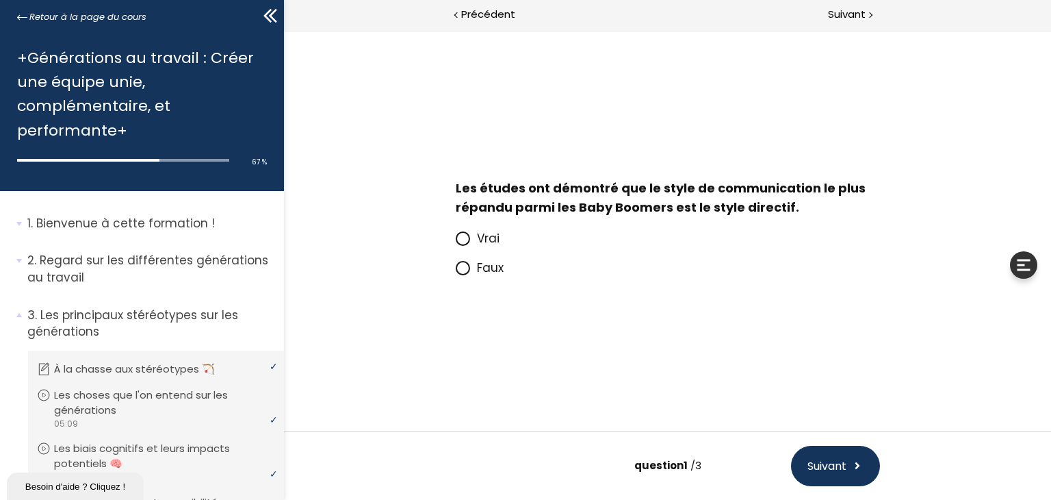
click at [462, 272] on icon at bounding box center [462, 268] width 8 height 8
click at [455, 272] on input "Faux" at bounding box center [455, 272] width 0 height 0
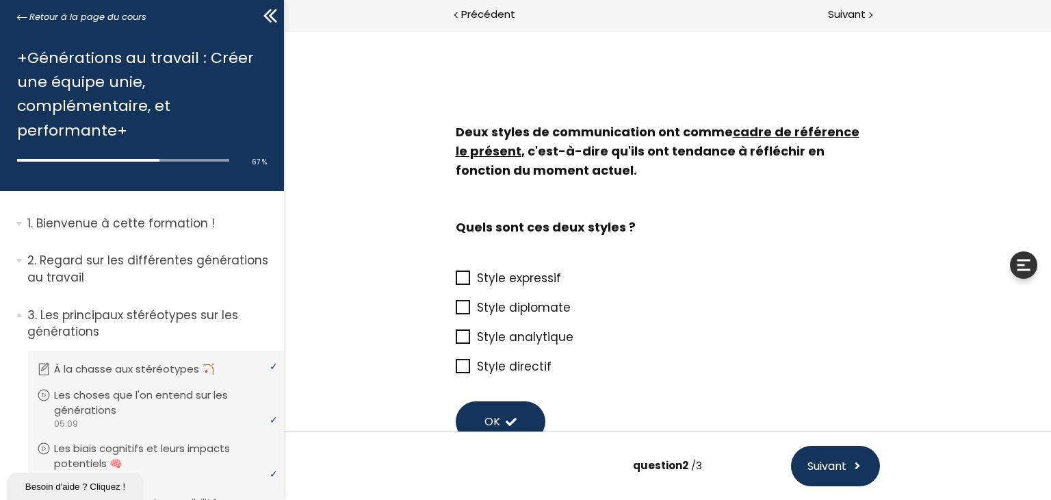
scroll to position [85, 0]
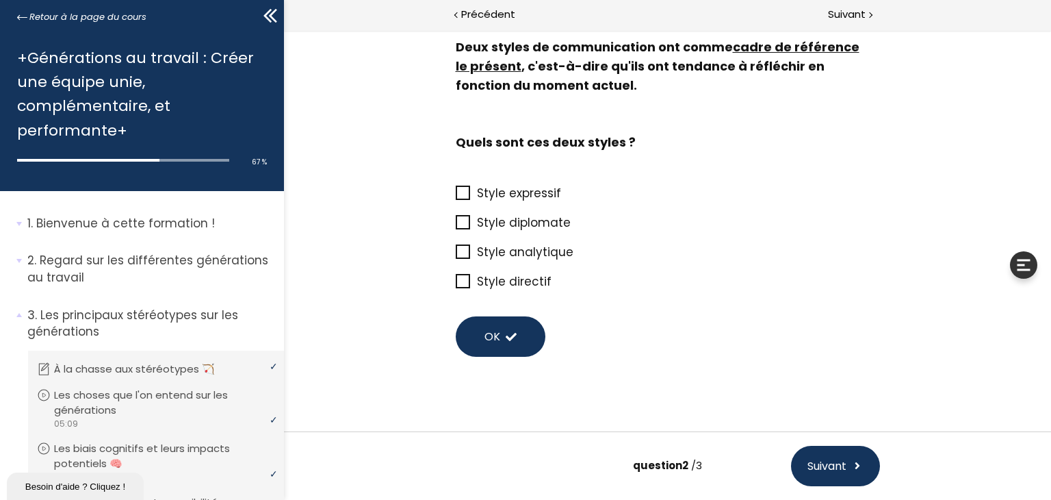
click at [460, 218] on icon at bounding box center [462, 222] width 11 height 11
click at [455, 227] on input "Style diplomate" at bounding box center [455, 227] width 0 height 0
click at [455, 287] on span at bounding box center [462, 281] width 14 height 14
click at [455, 285] on input "Style directif" at bounding box center [455, 285] width 0 height 0
click at [843, 466] on span "Suivant" at bounding box center [826, 465] width 39 height 17
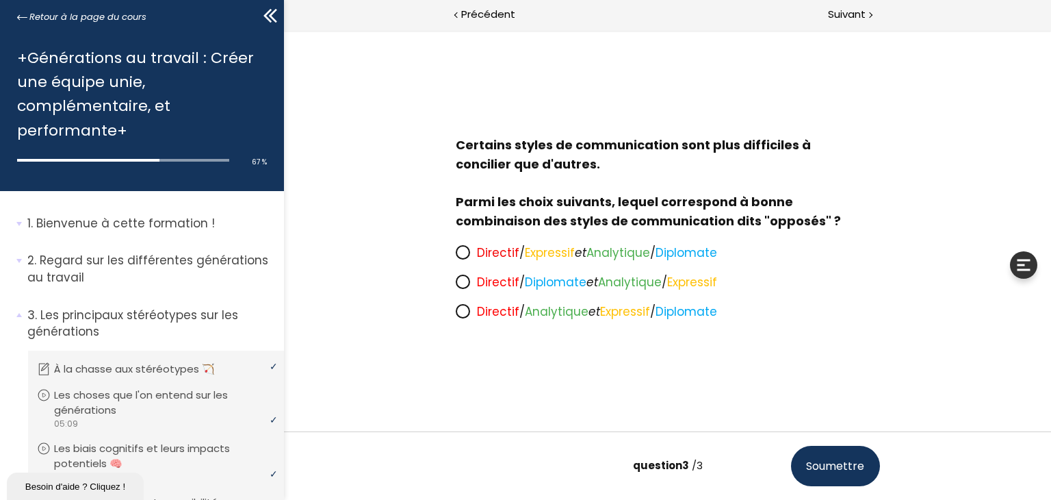
scroll to position [0, 0]
click at [461, 285] on icon at bounding box center [463, 282] width 12 height 12
click at [455, 286] on input "Directif / Diplomate et Analytique / Expressif" at bounding box center [455, 286] width 0 height 0
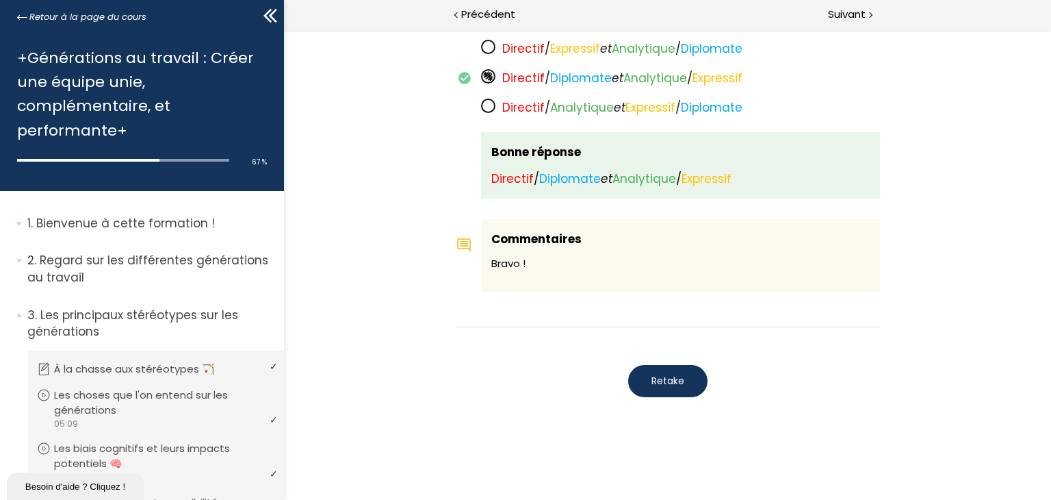
scroll to position [1147, 0]
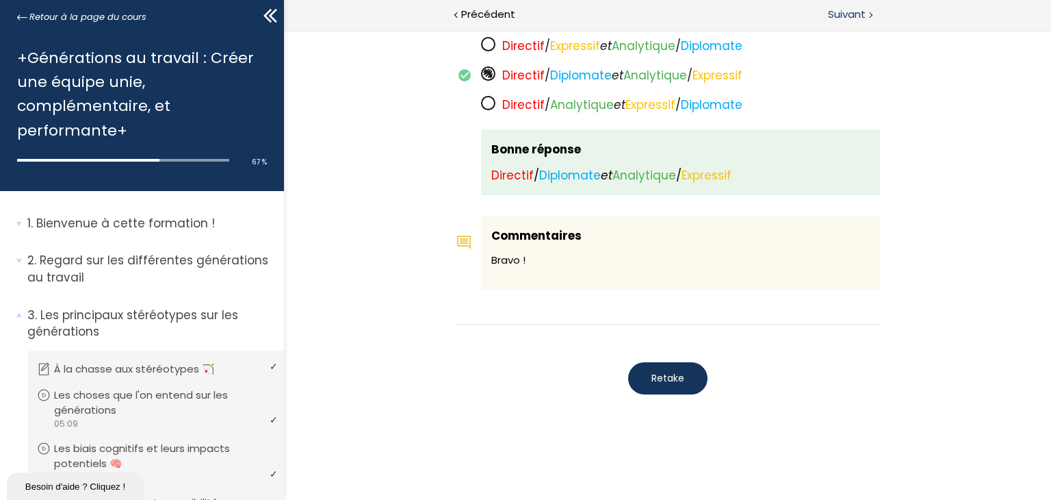
click at [847, 12] on span "Suivant" at bounding box center [847, 14] width 38 height 17
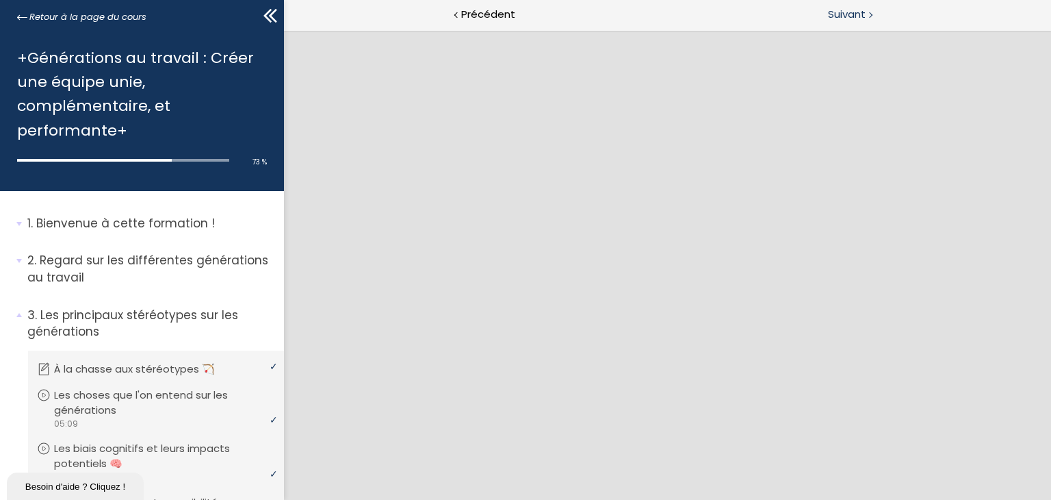
click at [852, 12] on span "Suivant" at bounding box center [847, 14] width 38 height 17
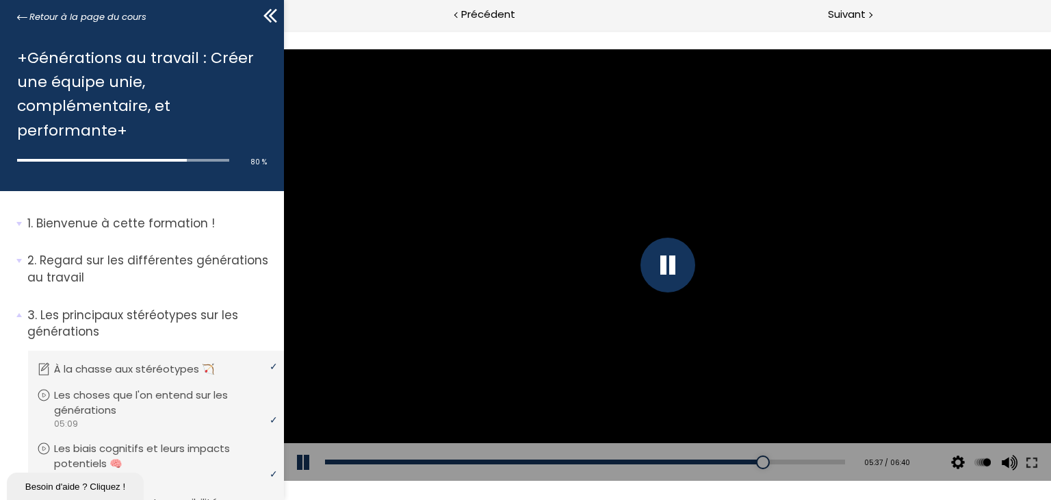
click at [977, 182] on div at bounding box center [666, 265] width 767 height 432
click at [755, 465] on div at bounding box center [762, 462] width 14 height 14
click at [665, 259] on div at bounding box center [667, 264] width 55 height 55
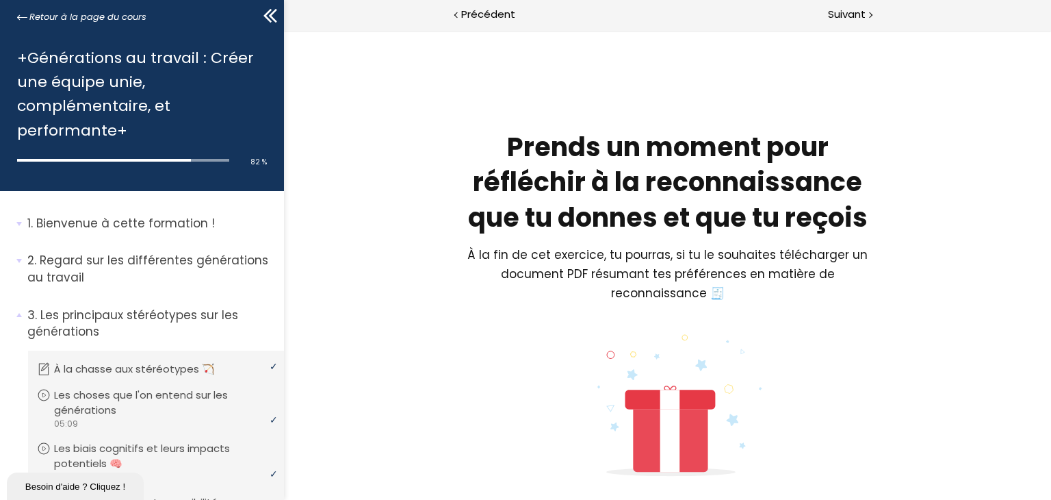
click at [669, 400] on icon at bounding box center [669, 399] width 20 height 20
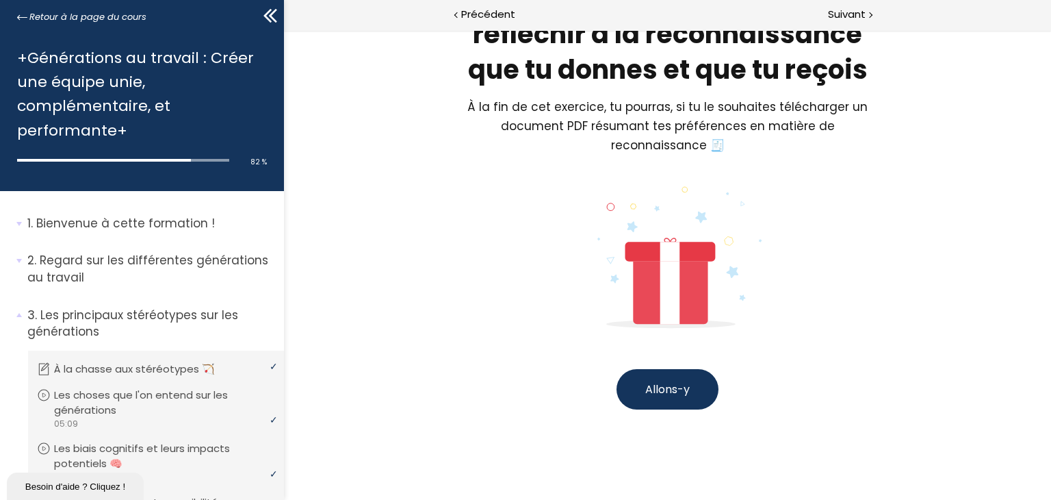
scroll to position [155, 0]
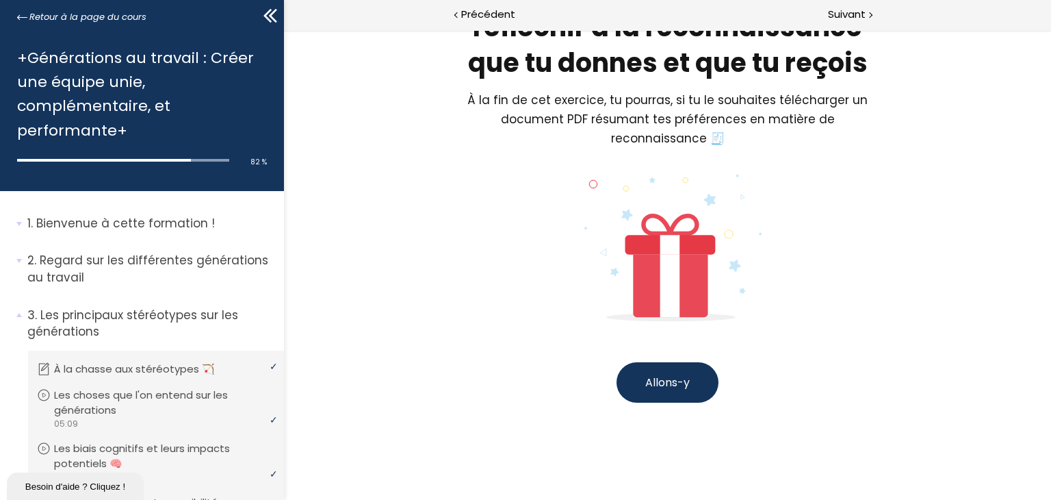
click at [662, 380] on span "Allons-y" at bounding box center [667, 382] width 44 height 16
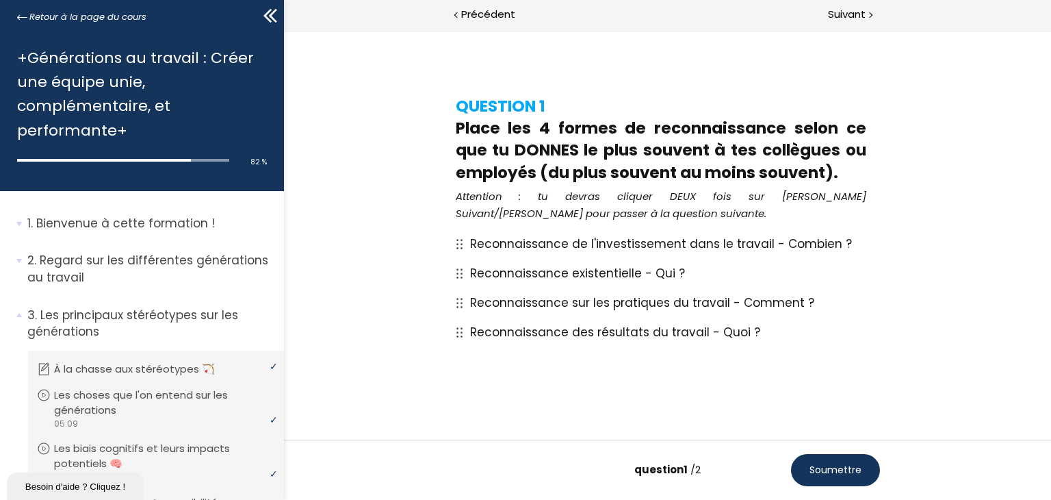
scroll to position [27, 0]
click at [531, 337] on span "Reconnaissance des résultats du travail - Quoi ?" at bounding box center [615, 332] width 290 height 16
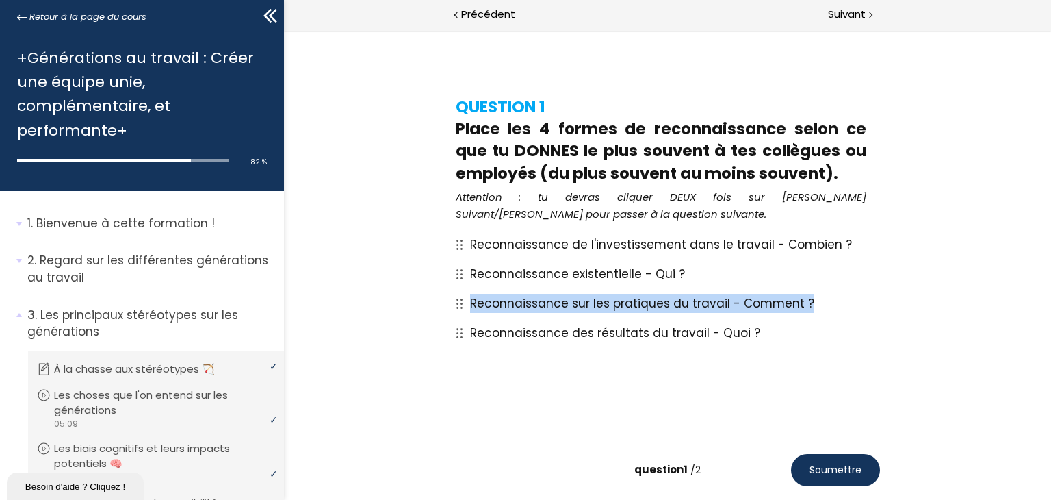
drag, startPoint x: 457, startPoint y: 339, endPoint x: 457, endPoint y: 313, distance: 26.7
click at [457, 313] on div "Reconnaissance de l'investissement dans le travail - Combien ? Reconnaissance e…" at bounding box center [667, 289] width 424 height 118
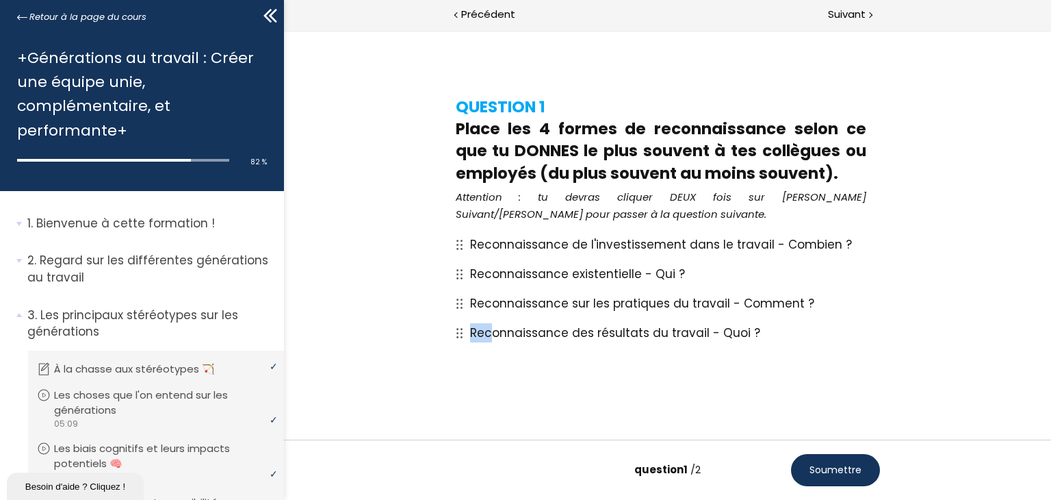
drag, startPoint x: 489, startPoint y: 332, endPoint x: 435, endPoint y: 353, distance: 58.1
click at [435, 348] on div "QUESTION 1 Place les 4 formes de reconnaissance selon ce que tu DONNES le plus …" at bounding box center [667, 222] width 637 height 266
drag, startPoint x: 825, startPoint y: 362, endPoint x: 879, endPoint y: 320, distance: 68.2
click at [827, 355] on div "QUESTION 1 Place les 4 formes de reconnaissance selon ce que tu DONNES le plus …" at bounding box center [667, 222] width 637 height 320
click at [841, 469] on span "Soumettre" at bounding box center [835, 470] width 52 height 14
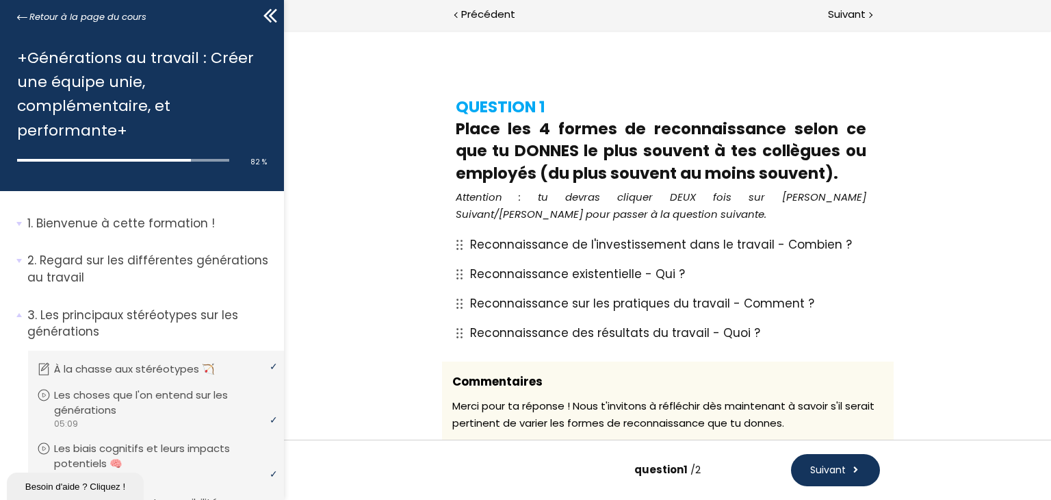
scroll to position [124, 0]
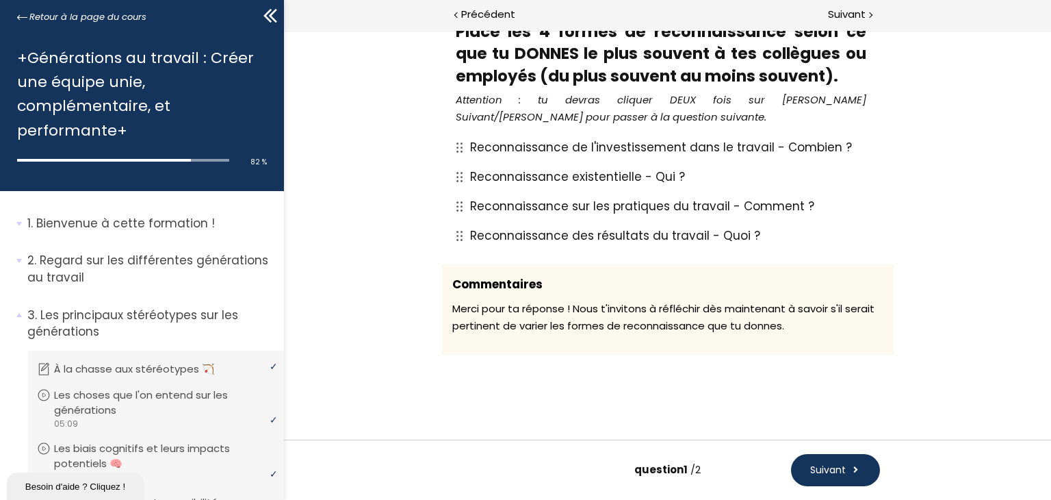
click at [836, 470] on span "Suivant" at bounding box center [828, 470] width 36 height 14
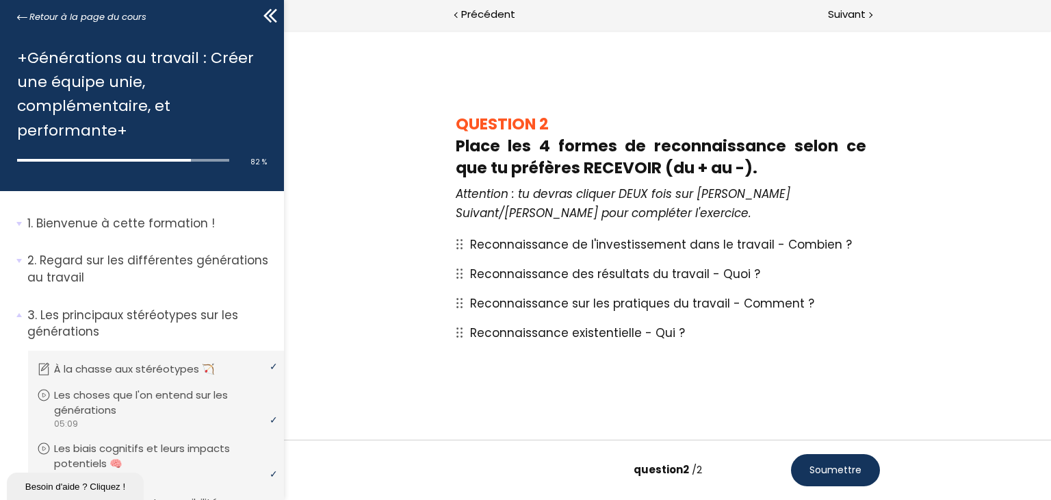
scroll to position [9, 0]
click at [677, 271] on span "Reconnaissance des résultats du travail - Quoi ?" at bounding box center [615, 274] width 290 height 16
click at [457, 274] on icon at bounding box center [459, 274] width 8 height 10
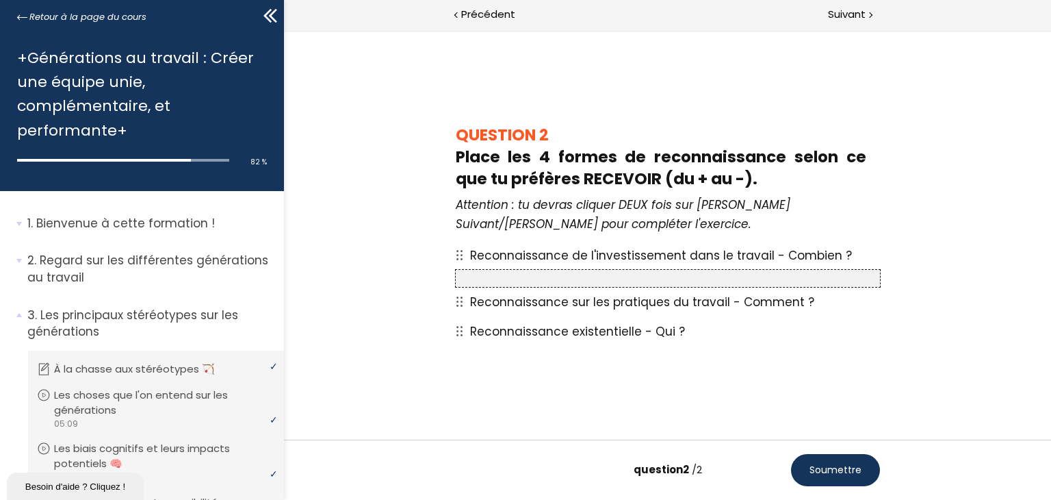
scroll to position [0, 0]
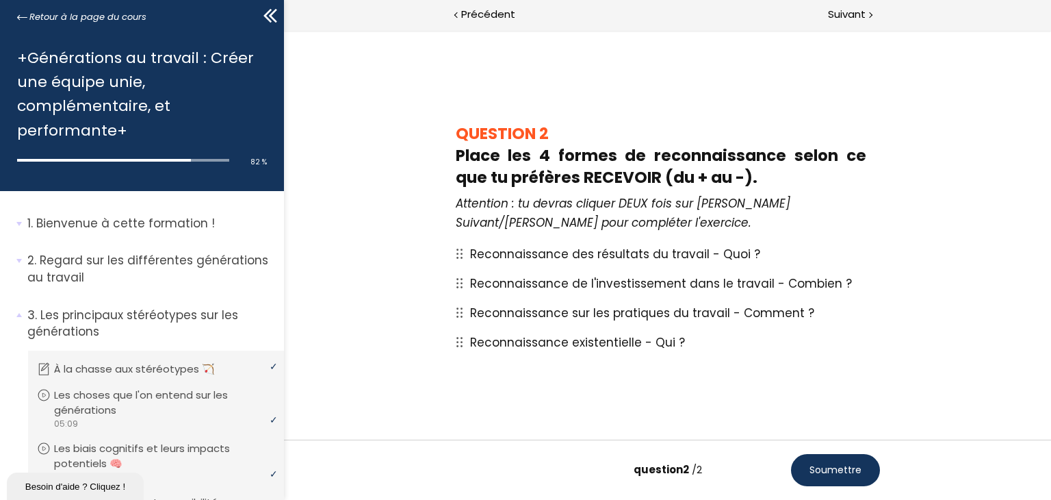
click at [847, 469] on span "Soumettre" at bounding box center [835, 470] width 52 height 14
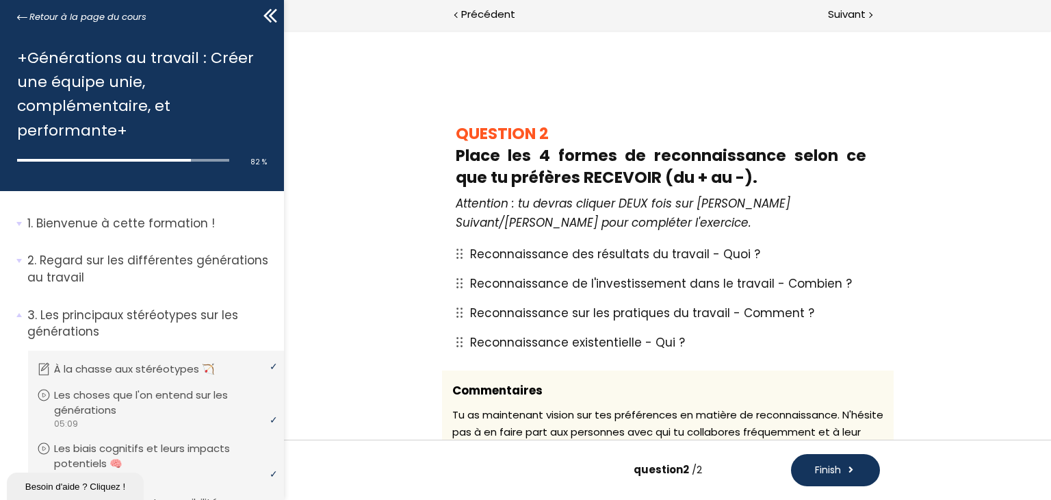
click at [825, 466] on span "Finish" at bounding box center [827, 470] width 26 height 14
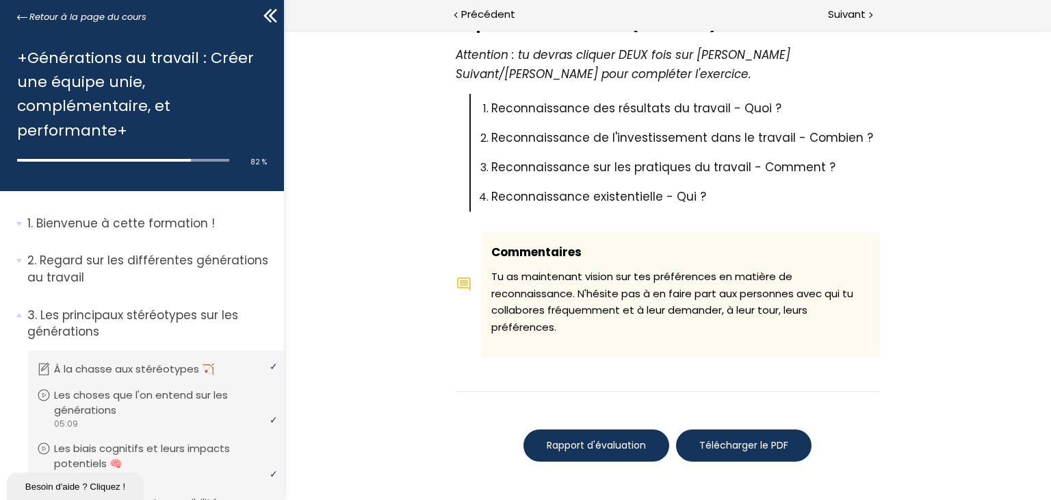
scroll to position [699, 0]
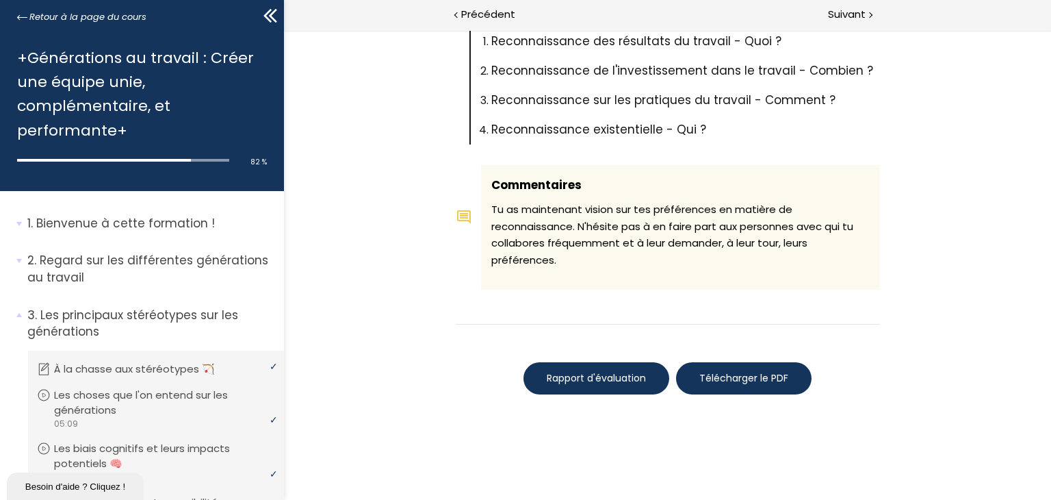
click at [744, 381] on span "Télécharger le PDF" at bounding box center [743, 378] width 89 height 14
click at [846, 13] on span "Suivant" at bounding box center [847, 14] width 38 height 17
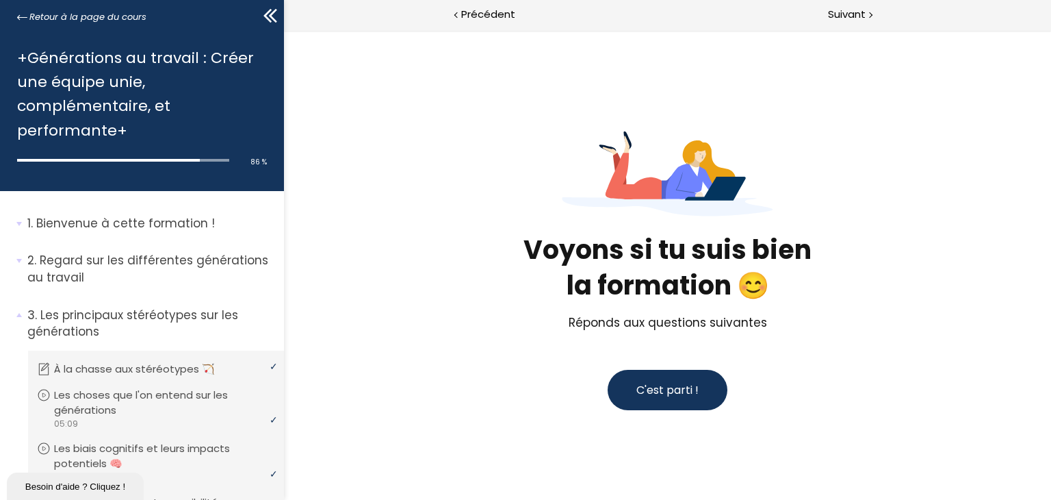
click at [669, 389] on span "C'est parti !" at bounding box center [667, 390] width 62 height 16
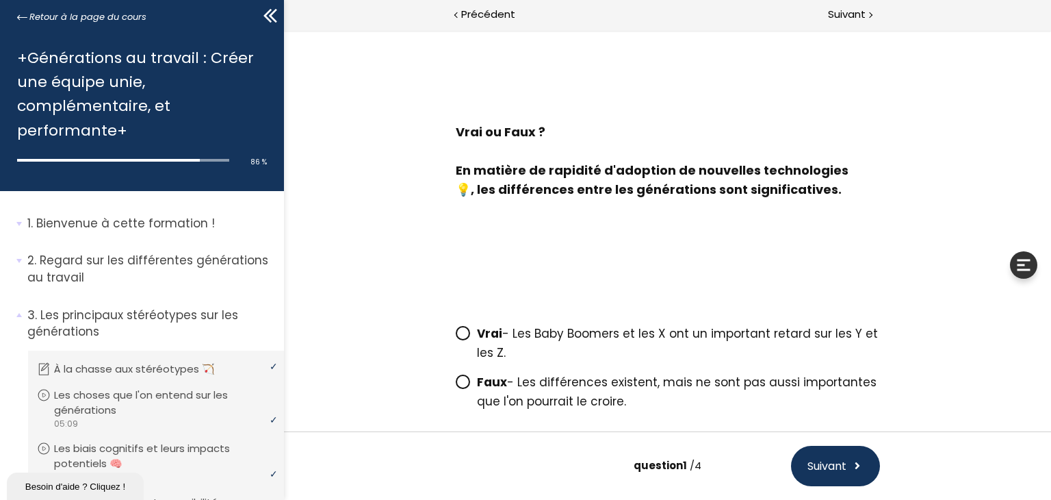
click at [459, 385] on icon at bounding box center [462, 381] width 8 height 8
click at [455, 386] on input "Faux - Les différences existent, mais ne sont pas aussi importantes que l'on po…" at bounding box center [455, 386] width 0 height 0
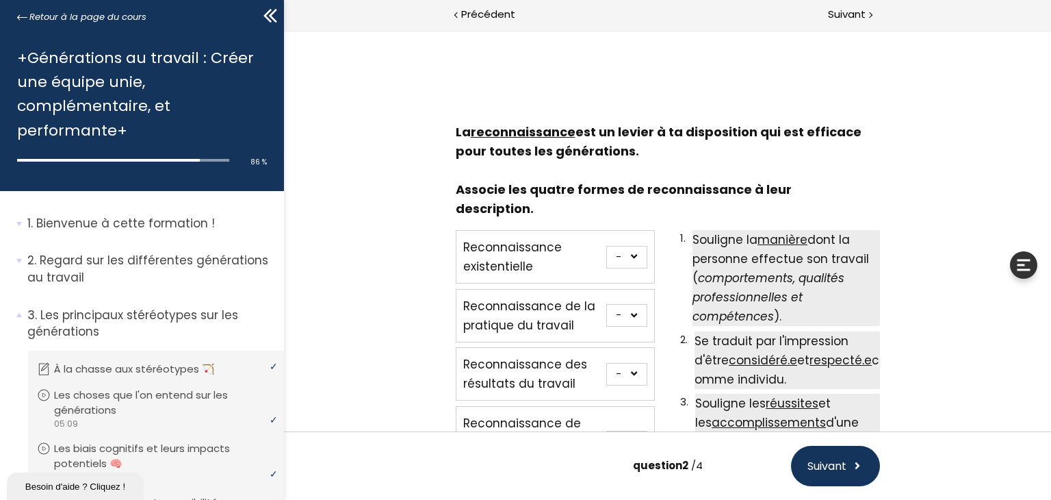
scroll to position [85, 0]
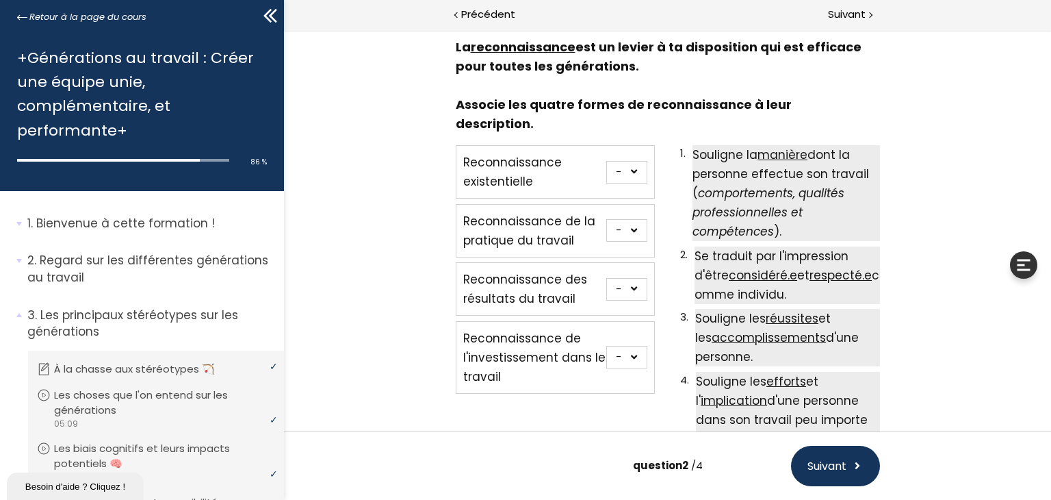
click at [634, 161] on select "- 1 2 3 4" at bounding box center [626, 172] width 41 height 23
select select "667aa74e77dcf"
click at [606, 161] on select "- 1 2 3 4" at bounding box center [626, 172] width 41 height 23
click at [629, 219] on select "- 1 2 3 4" at bounding box center [626, 230] width 41 height 23
select select "667aa74e77e04"
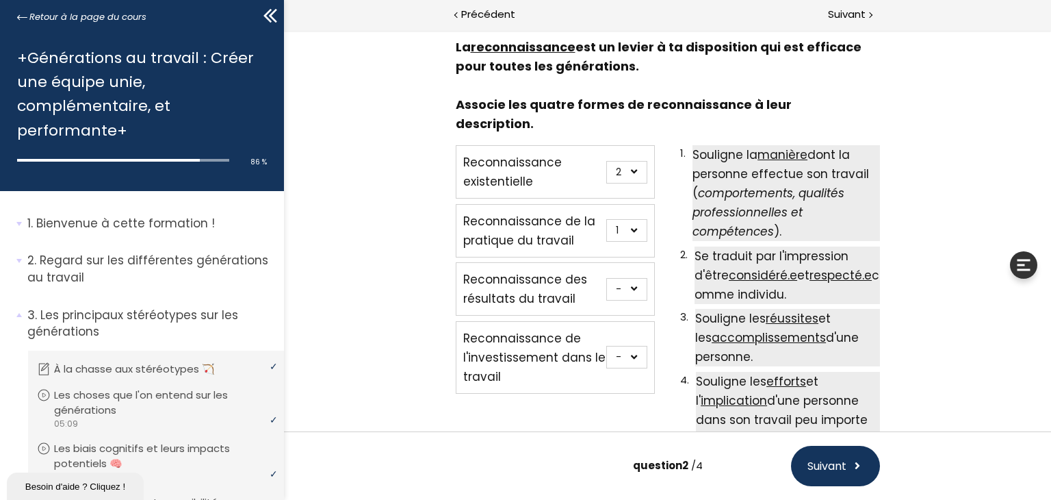
click at [606, 219] on select "- 1 2 3 4" at bounding box center [626, 230] width 41 height 23
click at [635, 278] on select "- 1 2 3 4" at bounding box center [626, 289] width 41 height 23
select select "667aa74e77e8e"
click at [606, 278] on select "- 1 2 3 4" at bounding box center [626, 289] width 41 height 23
click at [630, 346] on select "- 1 2 3 4" at bounding box center [626, 357] width 41 height 23
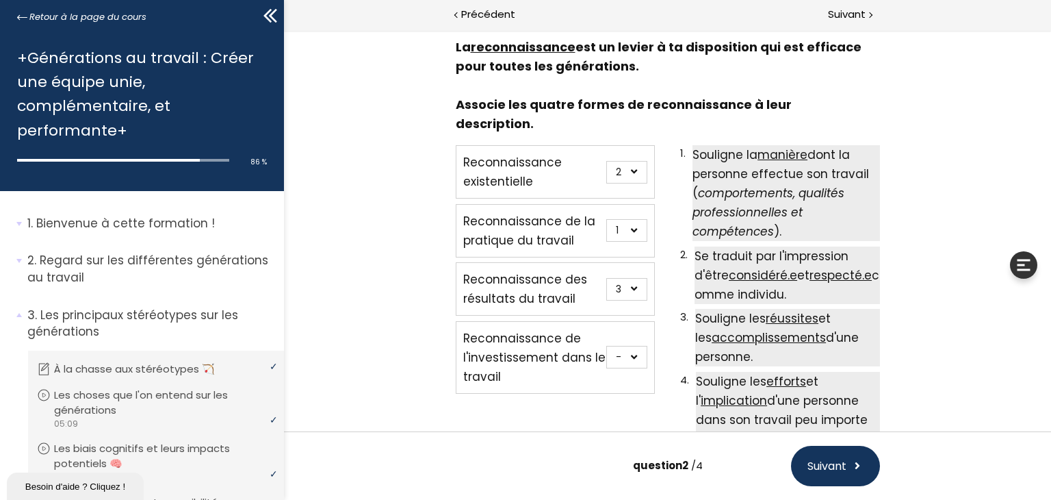
select select "667aa74e77e59"
click at [606, 346] on select "- 1 2 3 4" at bounding box center [626, 357] width 41 height 23
click at [849, 463] on button "Suivant" at bounding box center [835, 466] width 89 height 40
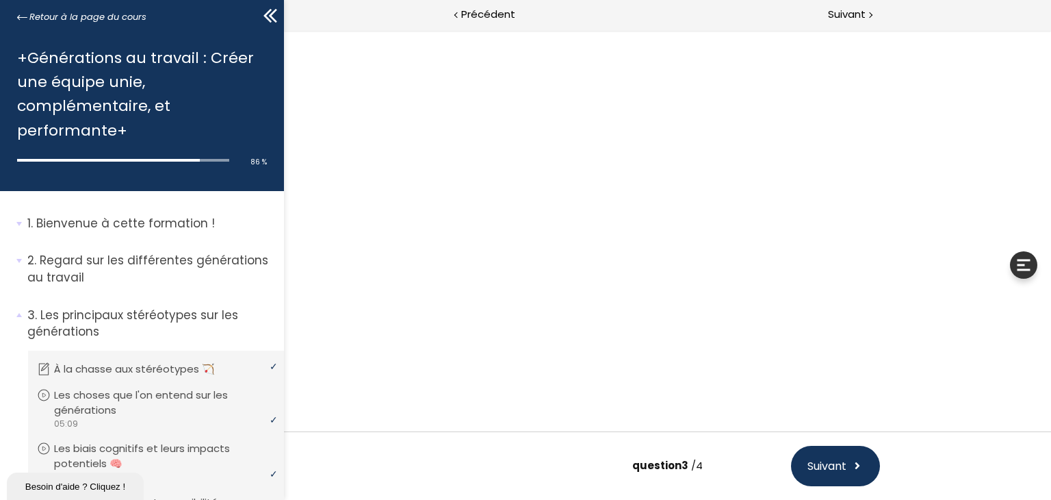
scroll to position [41, 0]
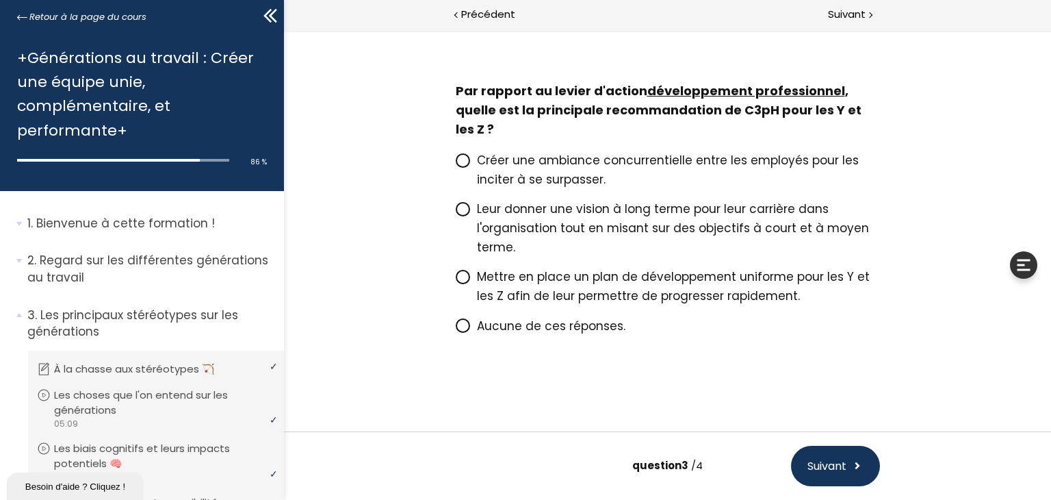
click at [459, 211] on icon at bounding box center [462, 209] width 8 height 8
click at [455, 213] on input "Leur donner une vision à long terme pour leur carrière dans l'organisation tout…" at bounding box center [455, 213] width 0 height 0
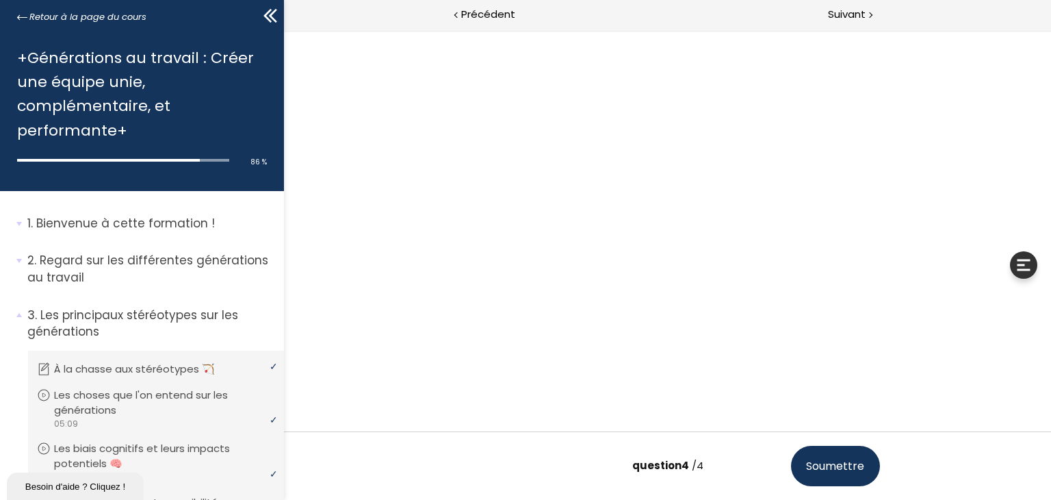
scroll to position [0, 0]
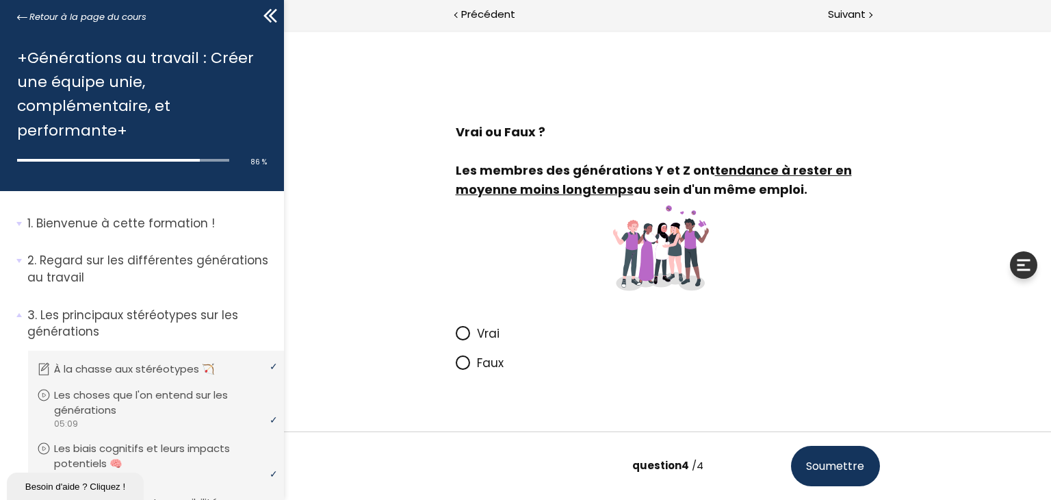
click at [459, 335] on icon at bounding box center [463, 333] width 12 height 12
click at [455, 337] on input "Vrai" at bounding box center [455, 337] width 0 height 0
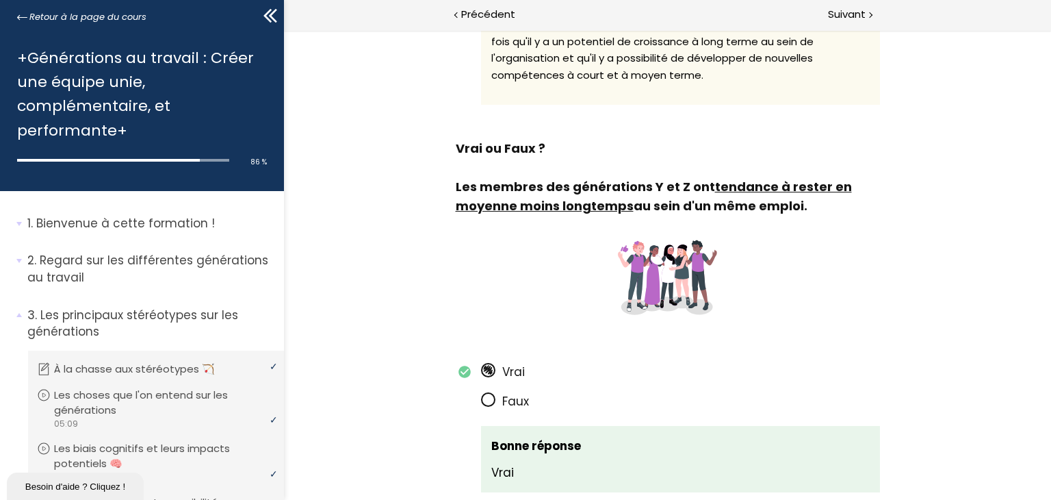
scroll to position [2532, 0]
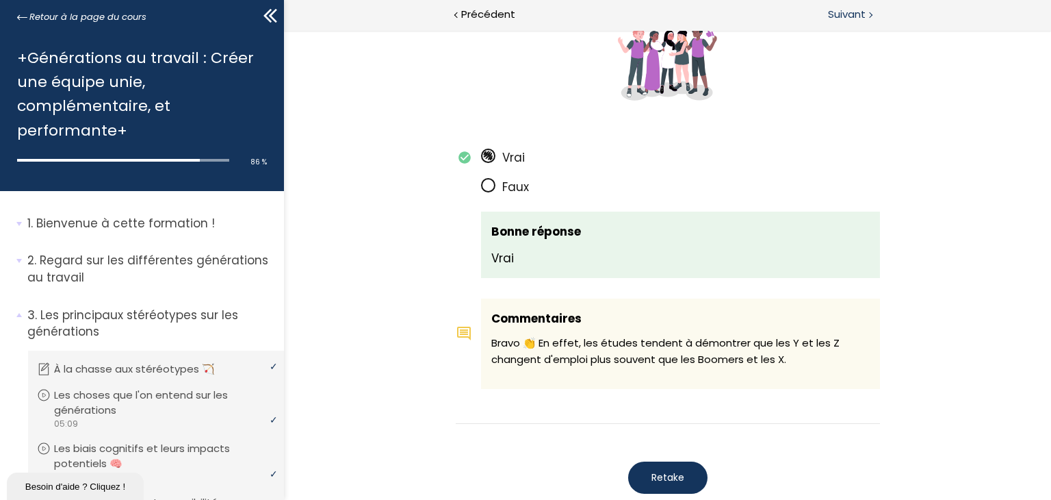
click at [857, 14] on span "Suivant" at bounding box center [847, 14] width 38 height 17
click at [260, 162] on span "93 %" at bounding box center [259, 162] width 16 height 10
drag, startPoint x: 246, startPoint y: 455, endPoint x: 249, endPoint y: 239, distance: 216.3
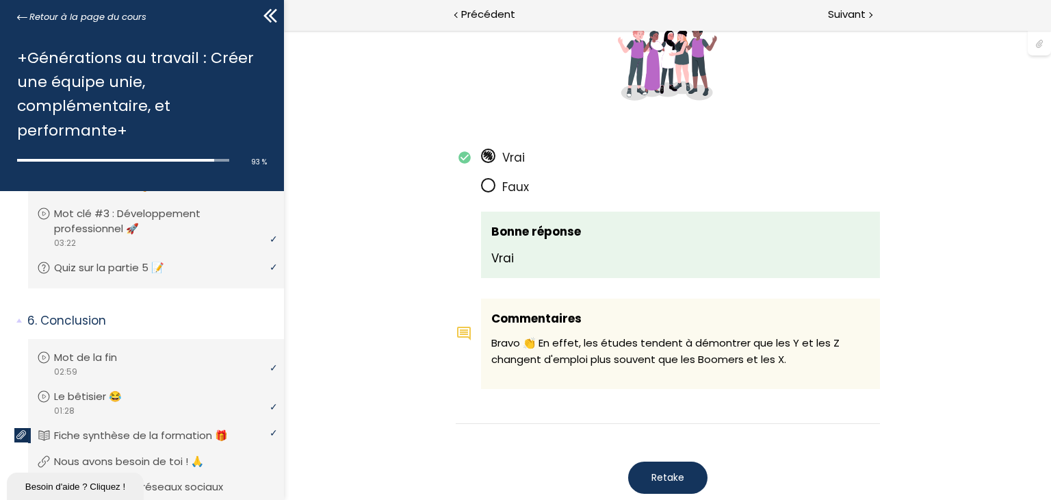
scroll to position [1606, 0]
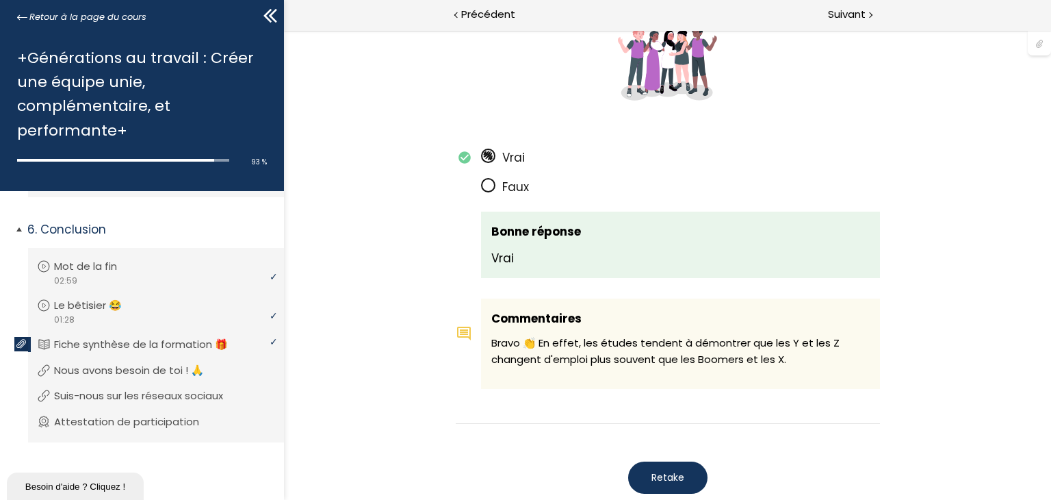
click at [19, 345] on icon at bounding box center [21, 344] width 10 height 10
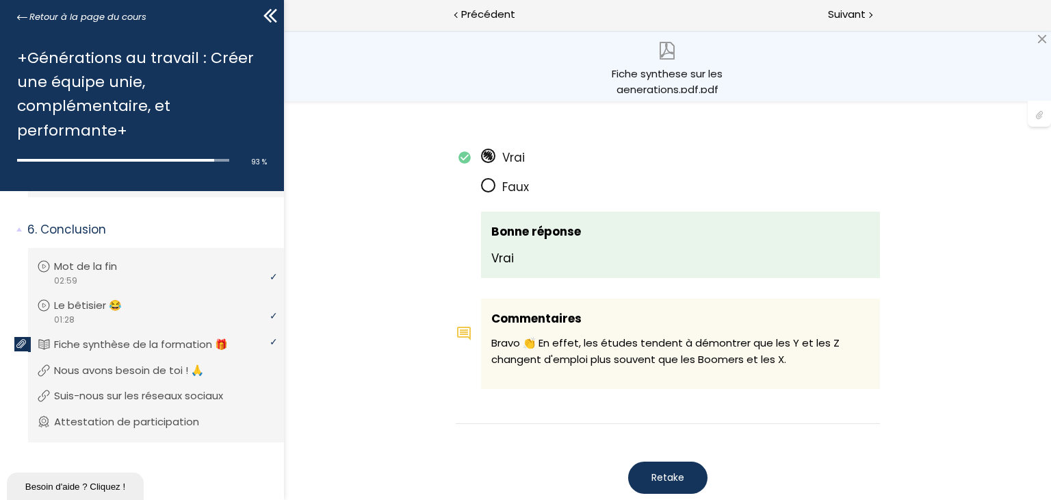
click at [673, 84] on div "Fiche synthese sur les generations.pdf.pdf" at bounding box center [667, 79] width 116 height 27
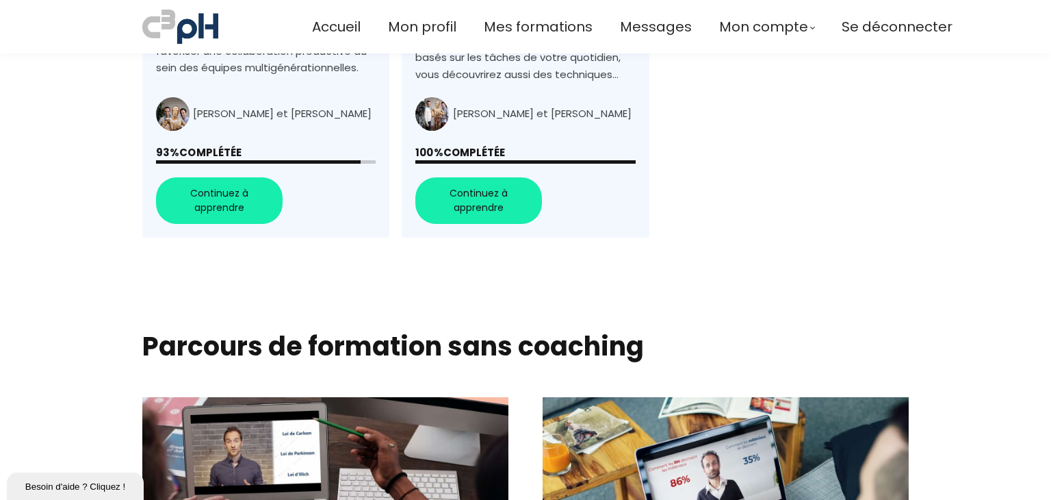
scroll to position [684, 0]
click at [224, 203] on link "+Générations au travail : Créer une équipe unie, complémentaire, et performante+" at bounding box center [265, 3] width 247 height 470
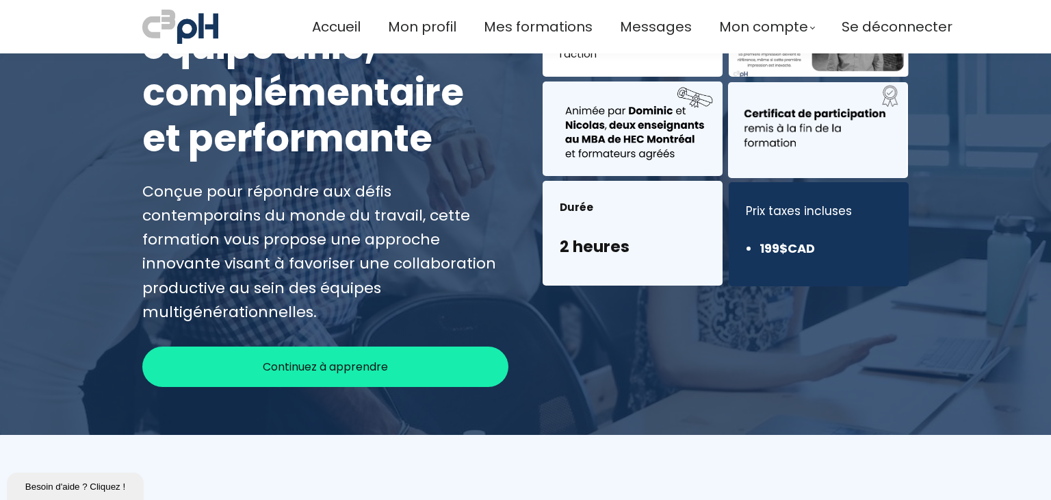
click at [321, 358] on span "Continuez à apprendre" at bounding box center [325, 366] width 125 height 17
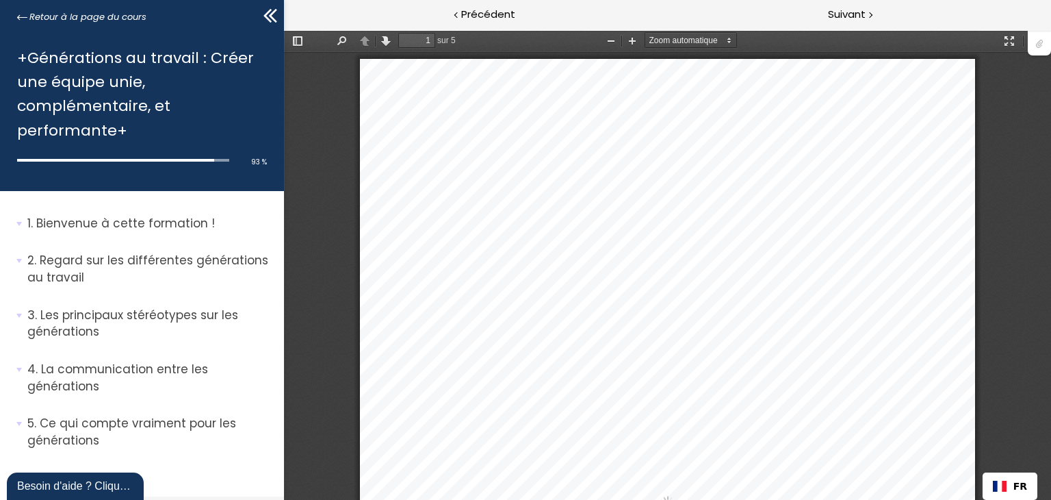
scroll to position [411, 0]
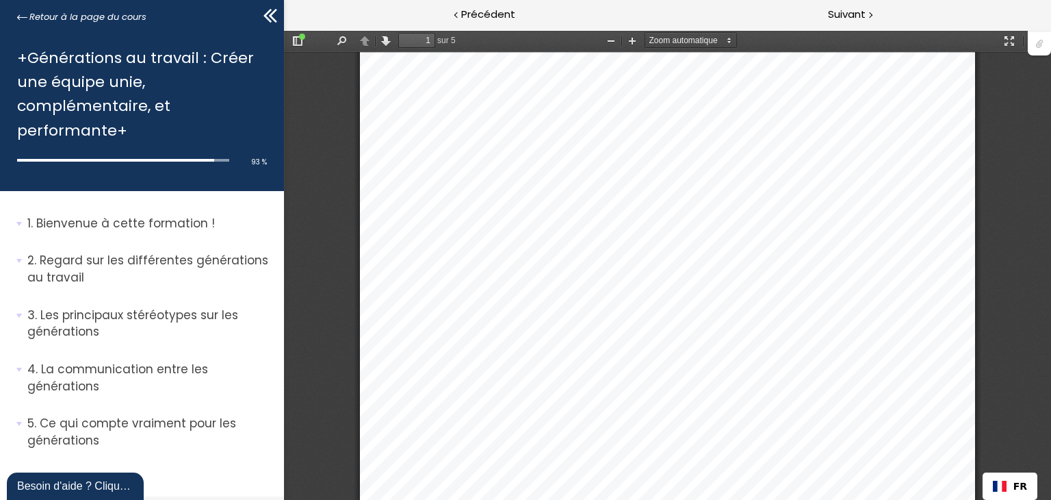
click at [218, 159] on div at bounding box center [123, 160] width 212 height 3
click at [255, 158] on span "93 %" at bounding box center [259, 162] width 16 height 10
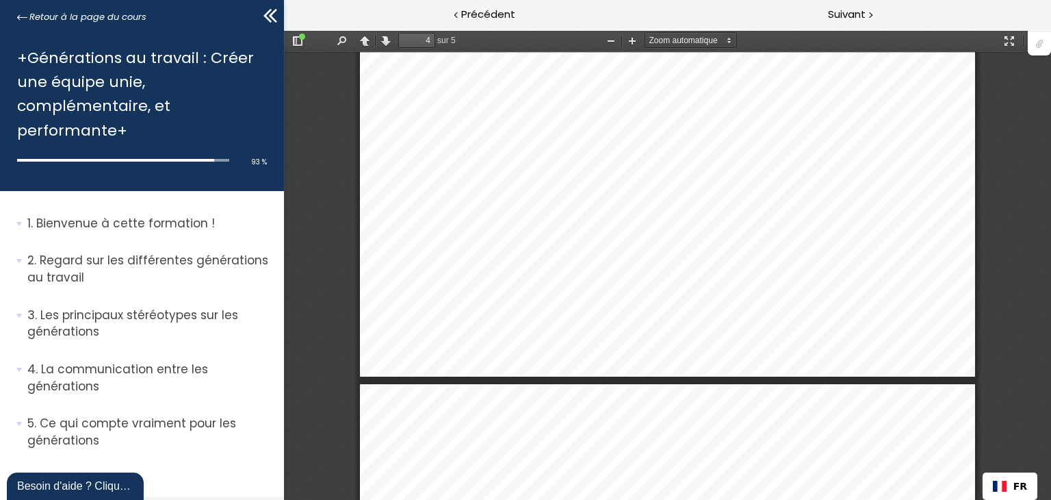
type input "5"
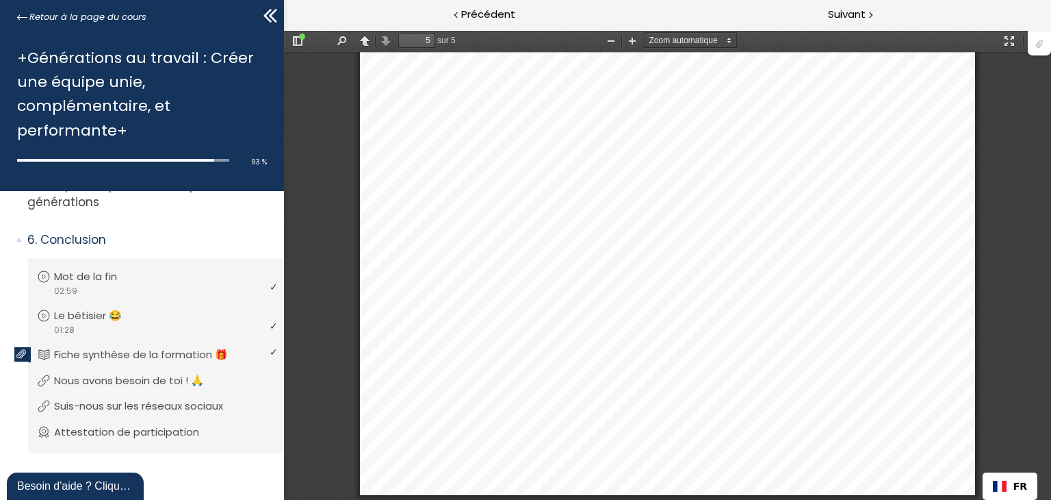
scroll to position [249, 0]
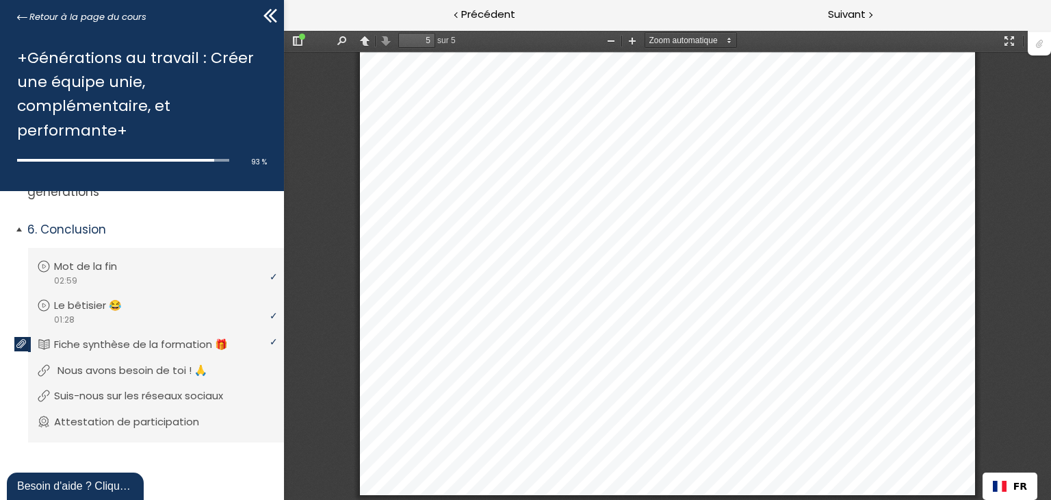
click at [151, 367] on p "Nous avons besoin de toi ! 🙏" at bounding box center [142, 370] width 170 height 15
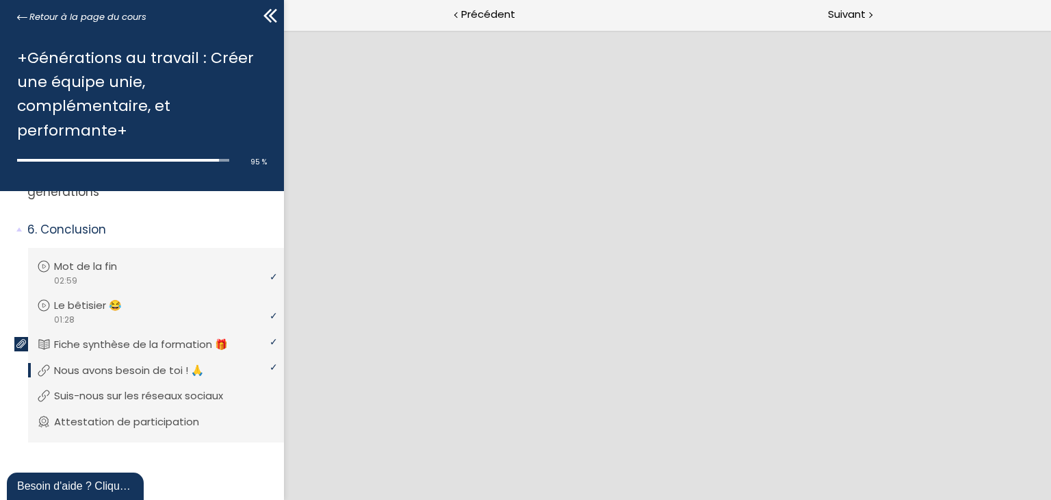
click at [212, 160] on div at bounding box center [118, 160] width 202 height 3
click at [858, 10] on span "Suivant" at bounding box center [847, 14] width 38 height 17
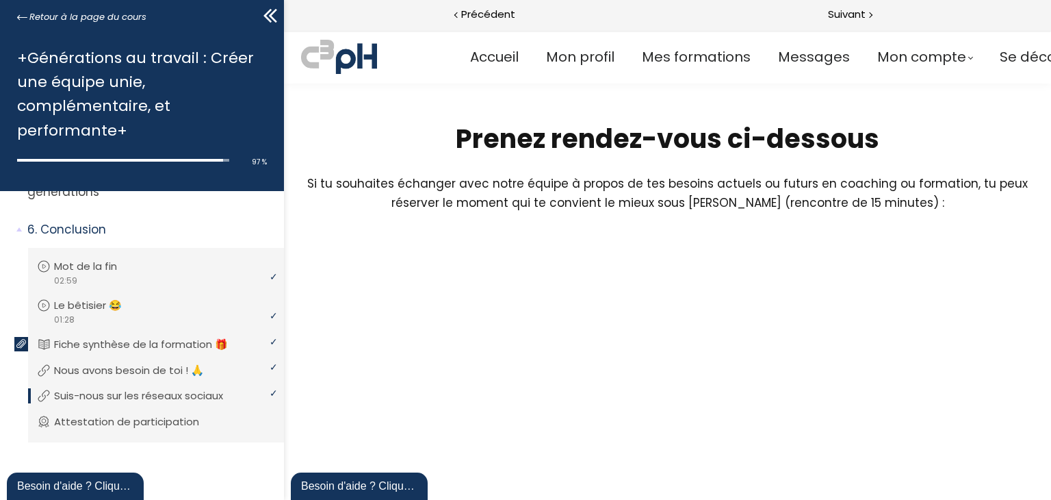
scroll to position [342, 0]
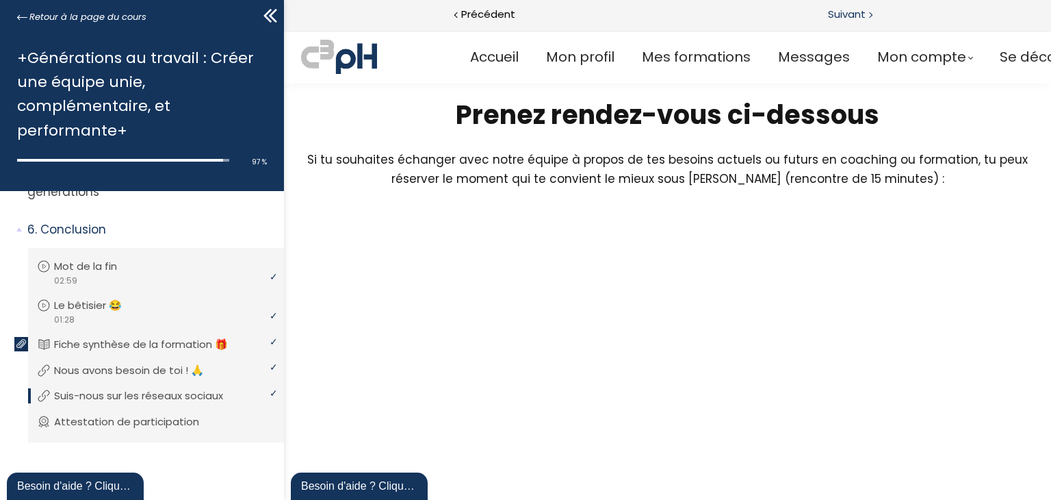
click at [847, 12] on span "Suivant" at bounding box center [847, 14] width 38 height 17
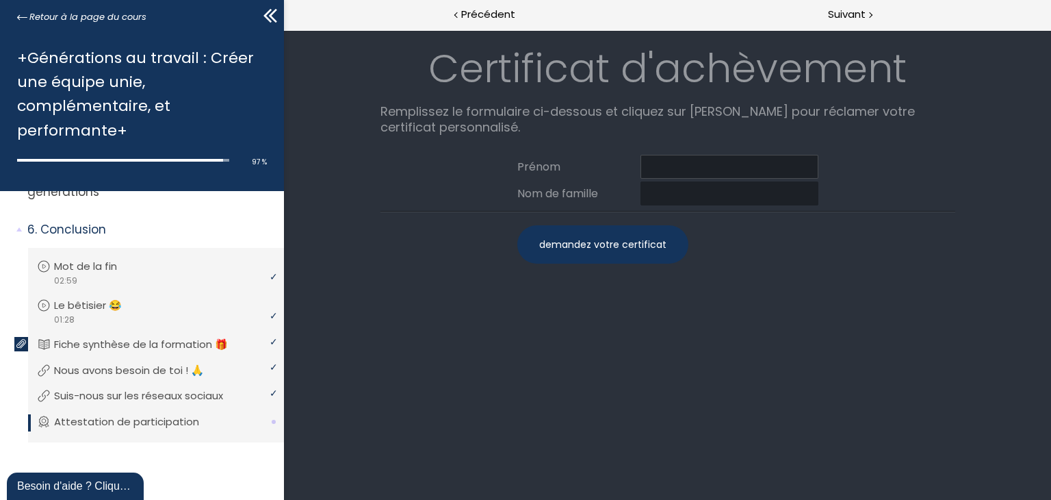
click at [651, 166] on input at bounding box center [729, 167] width 178 height 24
type input "Jacynthe"
click at [651, 195] on input at bounding box center [729, 193] width 178 height 24
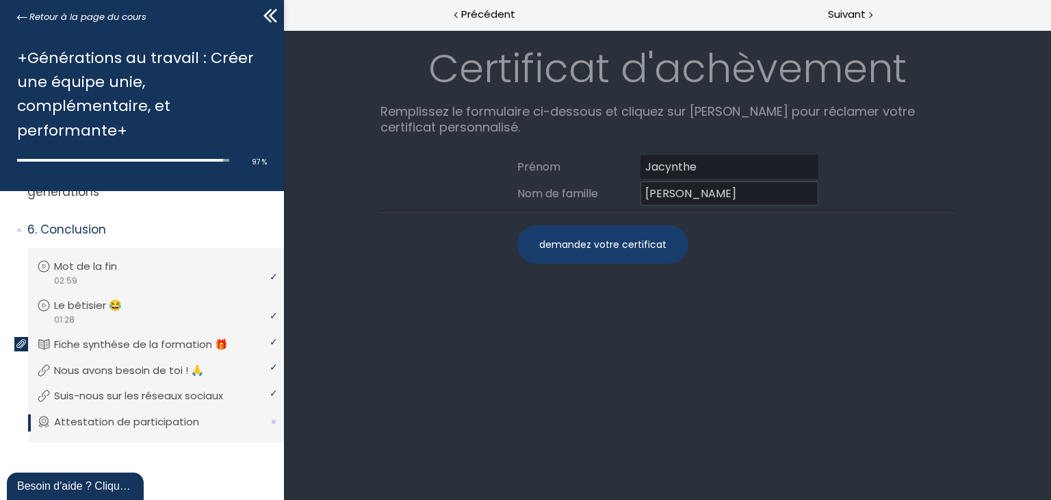
type input "[PERSON_NAME]"
click at [608, 241] on div "demandez votre certificat" at bounding box center [602, 244] width 171 height 38
